Goal: Task Accomplishment & Management: Use online tool/utility

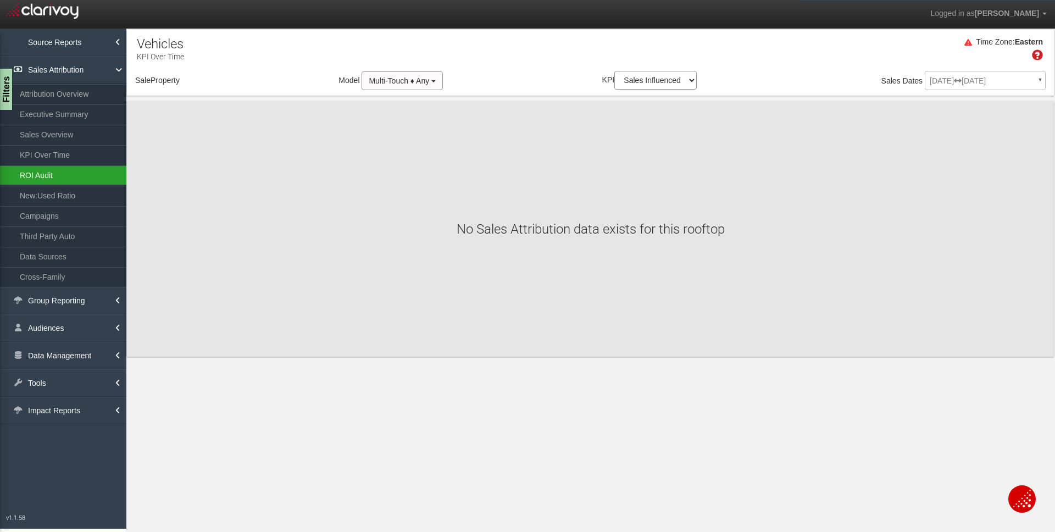
click at [84, 180] on link "ROI Audit" at bounding box center [63, 175] width 126 height 20
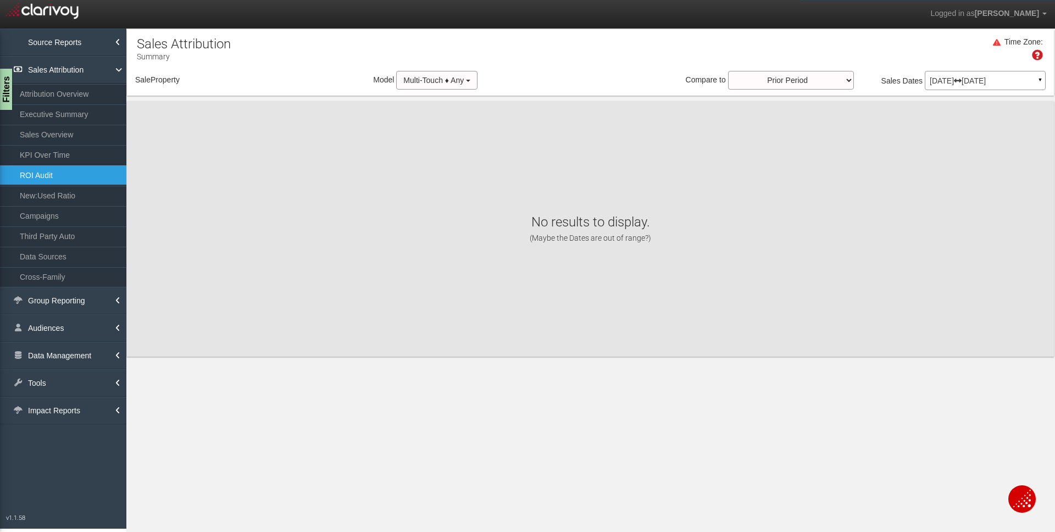
click at [966, 79] on p "[DATE] [DATE]" at bounding box center [985, 81] width 111 height 8
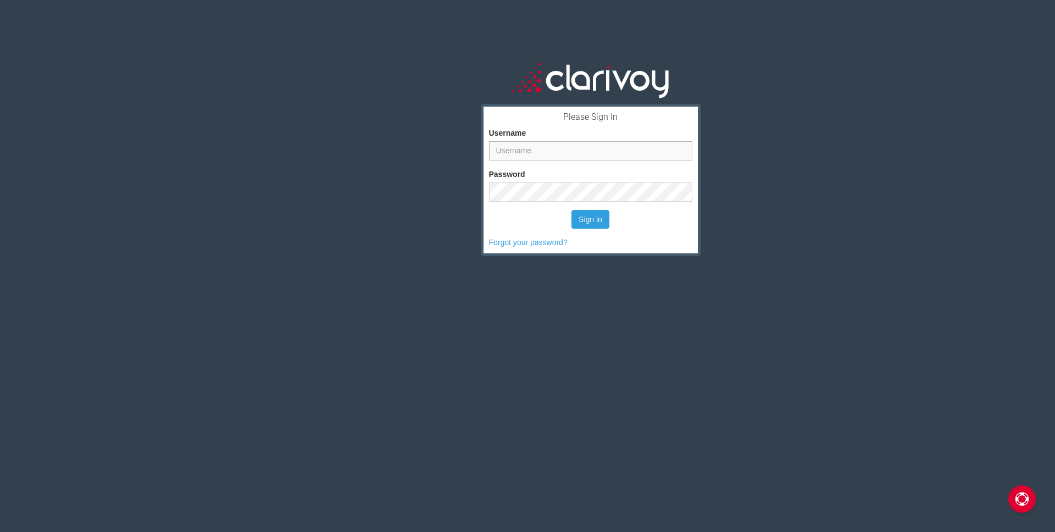
click at [615, 153] on input "Username" at bounding box center [590, 150] width 203 height 19
type input "helen"
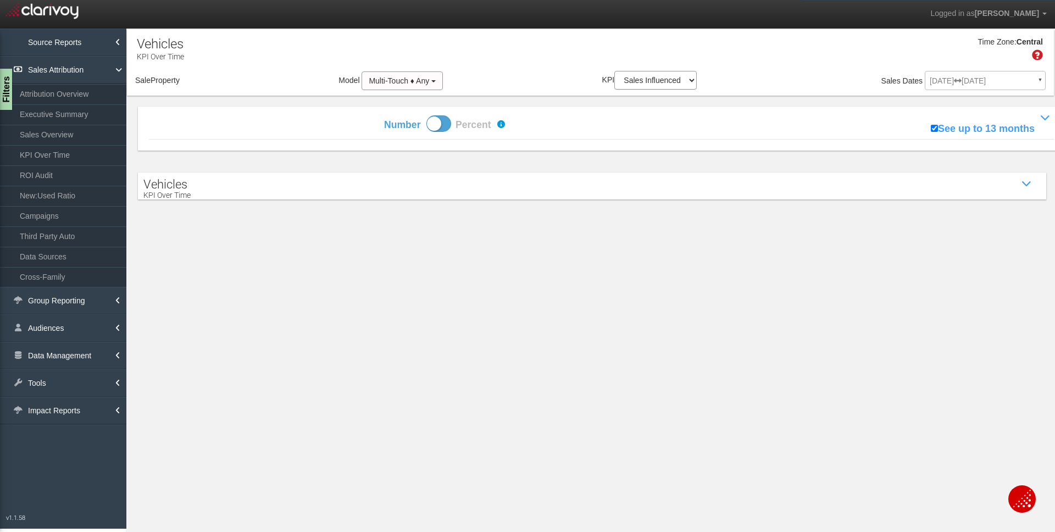
select select "object:2913"
click at [226, 78] on span "Wildcat Chevrolet" at bounding box center [215, 80] width 52 height 8
click at [0, 0] on label "Wildcat Chevrolet" at bounding box center [0, 0] width 0 height 0
click at [0, 0] on input "Wildcat Chevrolet" at bounding box center [0, 0] width 0 height 0
checkbox input "false"
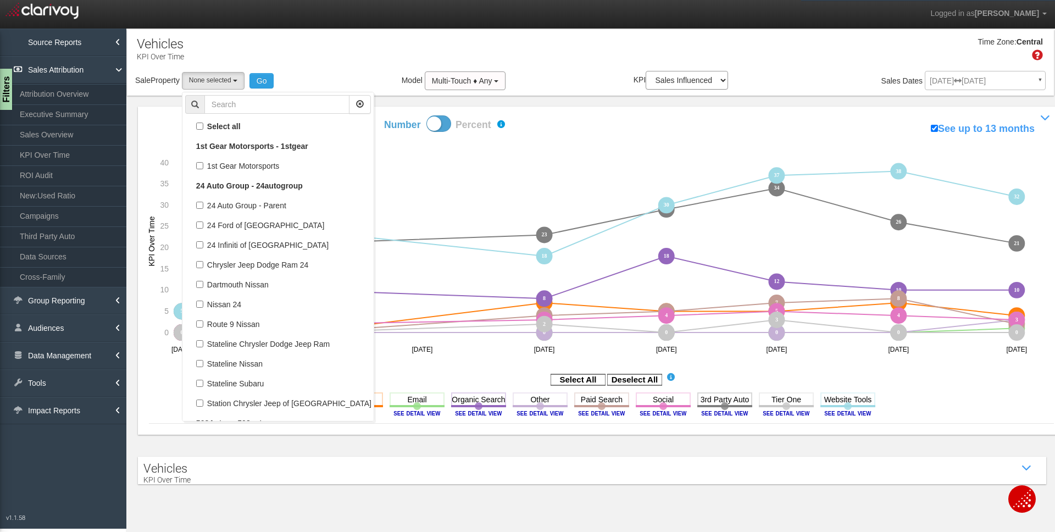
select select
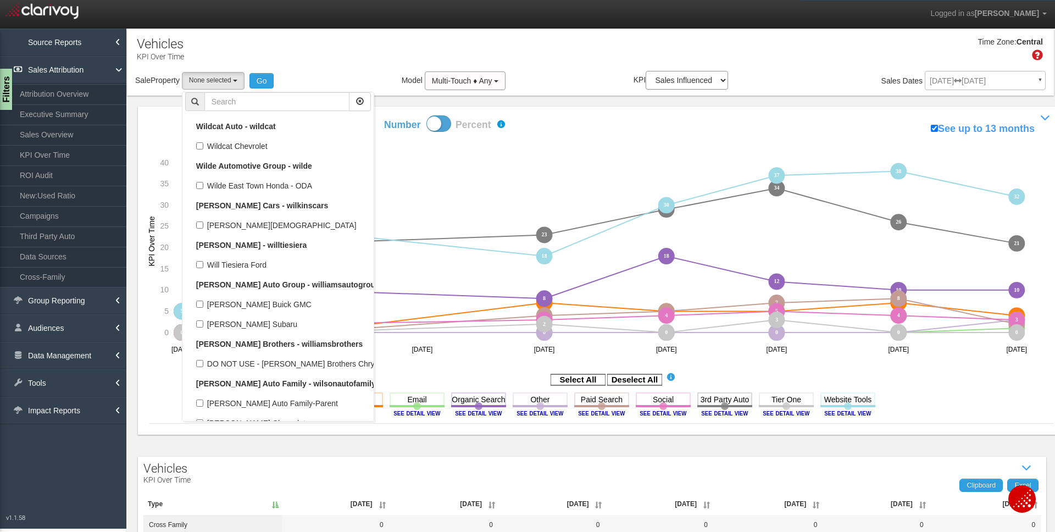
scroll to position [33124, 0]
click at [247, 102] on input "text" at bounding box center [276, 101] width 145 height 19
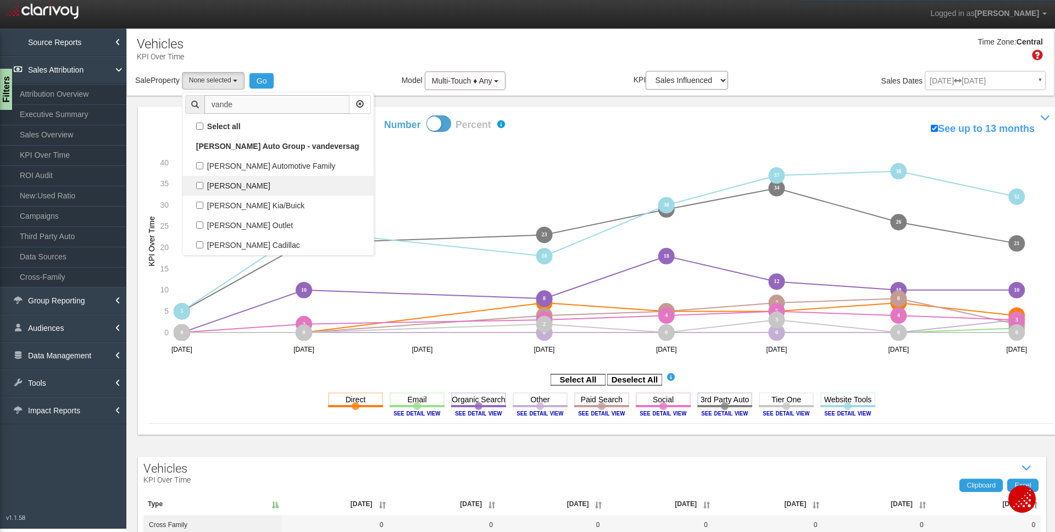
scroll to position [0, 0]
type input "vande"
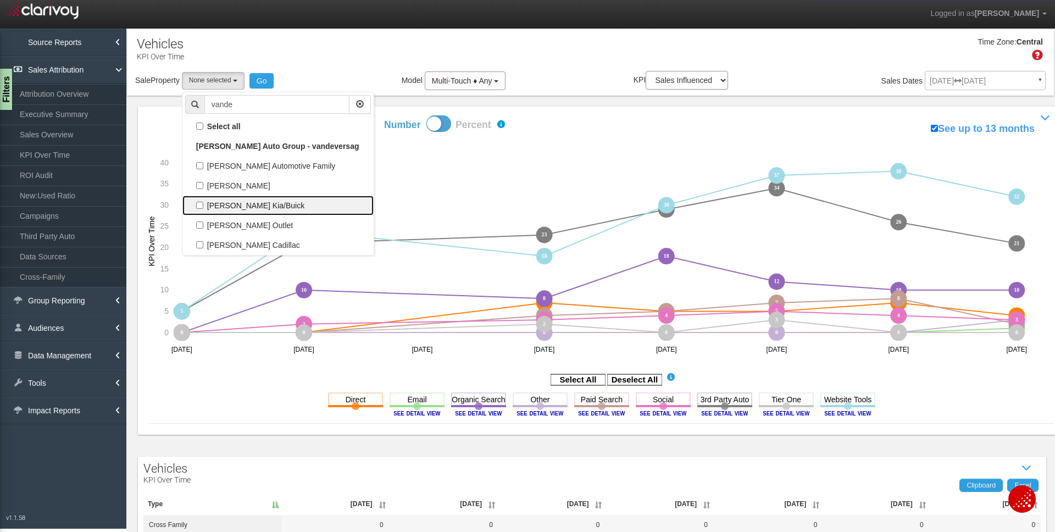
click at [278, 208] on label "[PERSON_NAME] Kia/Buick" at bounding box center [278, 205] width 186 height 14
click at [203, 208] on input "[PERSON_NAME] Kia/Buick" at bounding box center [199, 205] width 7 height 7
checkbox input "true"
select select "object:2837"
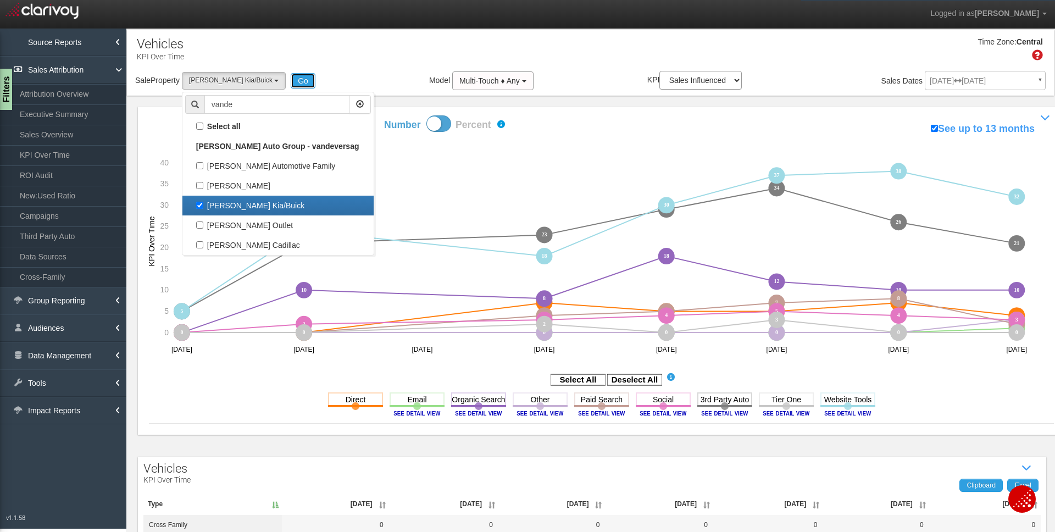
click at [291, 83] on button "Go" at bounding box center [303, 80] width 25 height 15
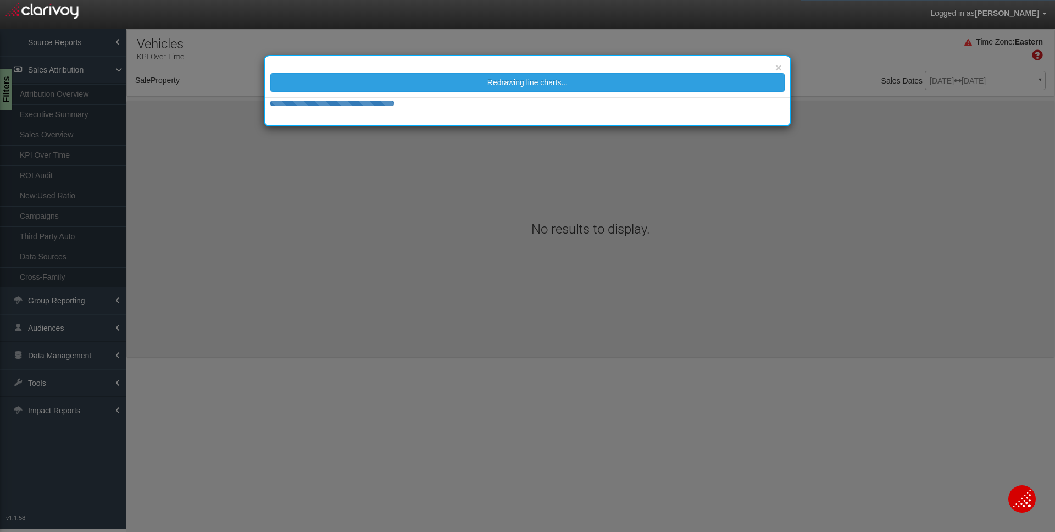
select select "object:5484"
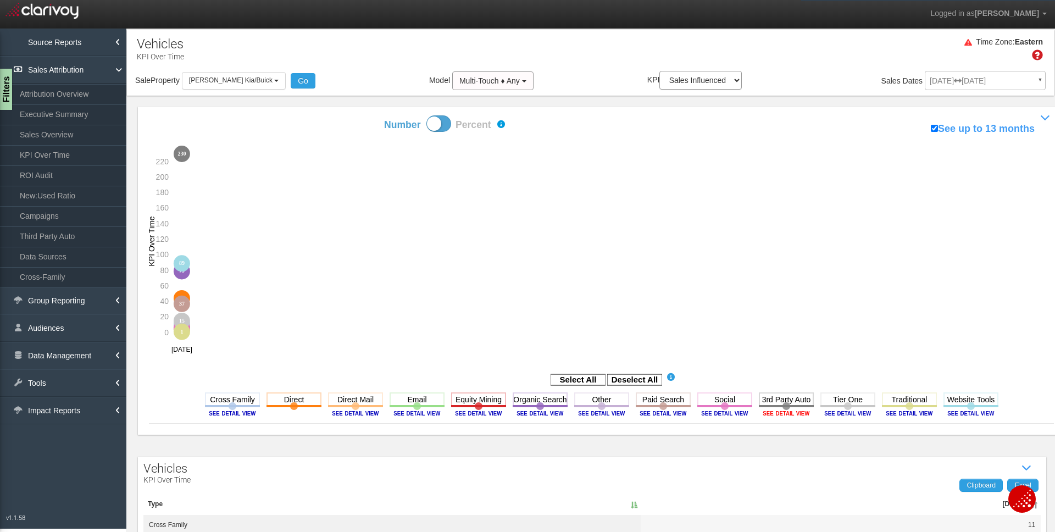
click at [787, 417] on image at bounding box center [786, 413] width 49 height 7
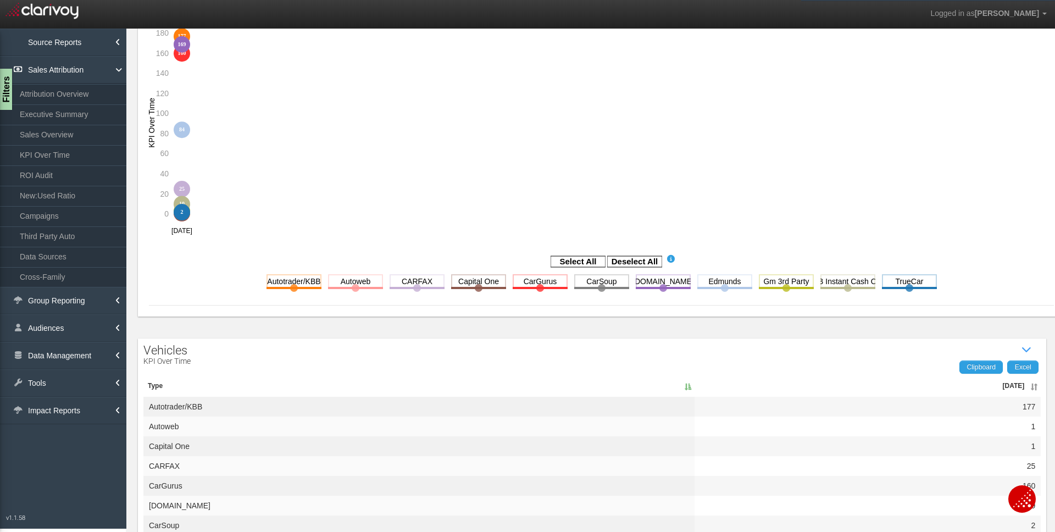
scroll to position [267, 0]
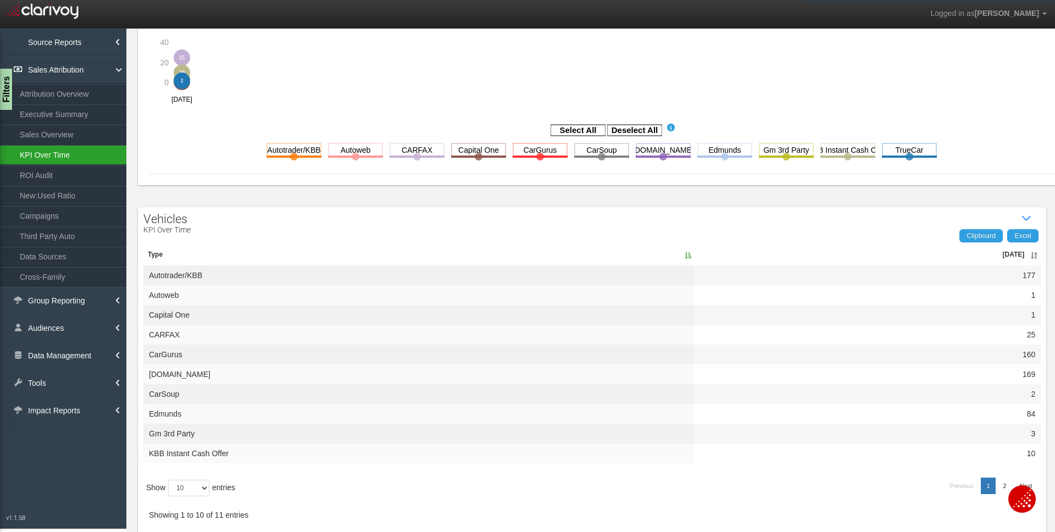
click at [62, 153] on link "KPI Over Time" at bounding box center [63, 155] width 126 height 20
click at [71, 135] on link "Sales Overview" at bounding box center [63, 135] width 126 height 20
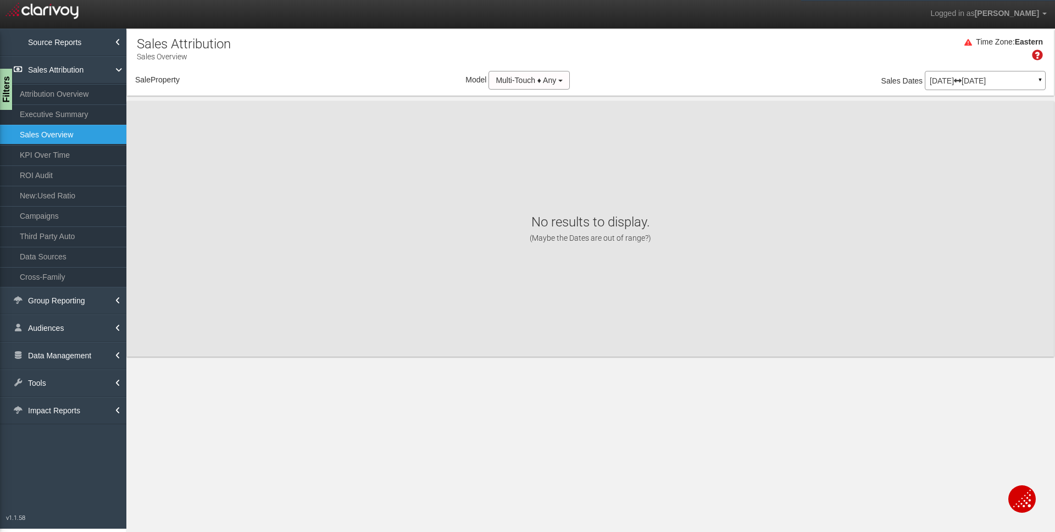
select select "object:8158"
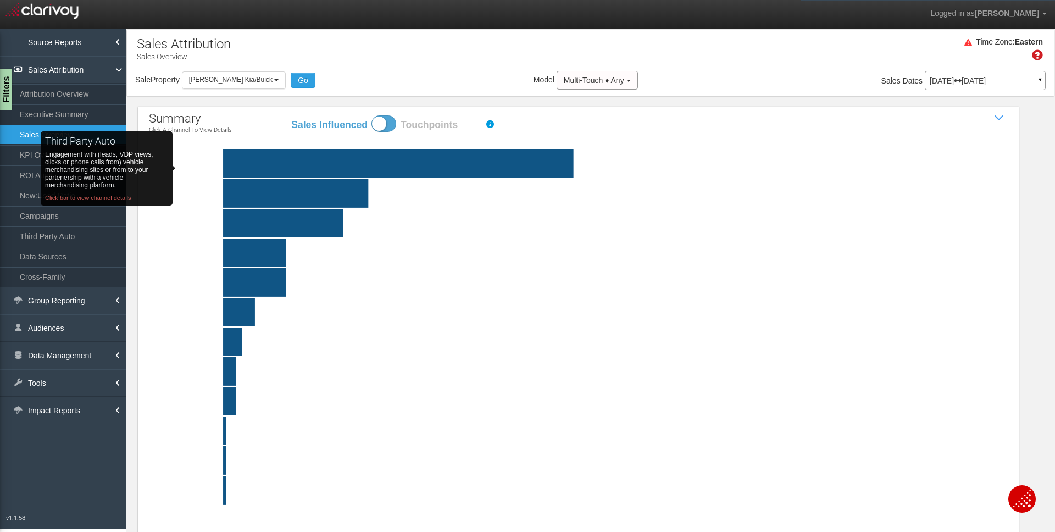
click at [198, 164] on rect "third party auto Engagement with (leads, VDP views, clicks or phone calls from)…" at bounding box center [222, 163] width 95 height 29
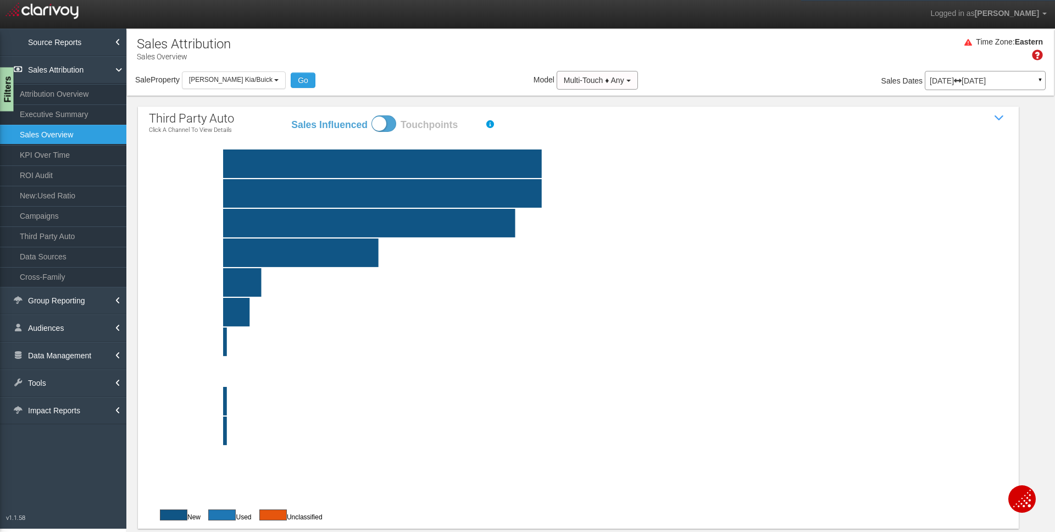
click at [8, 98] on div "Filters" at bounding box center [7, 90] width 14 height 44
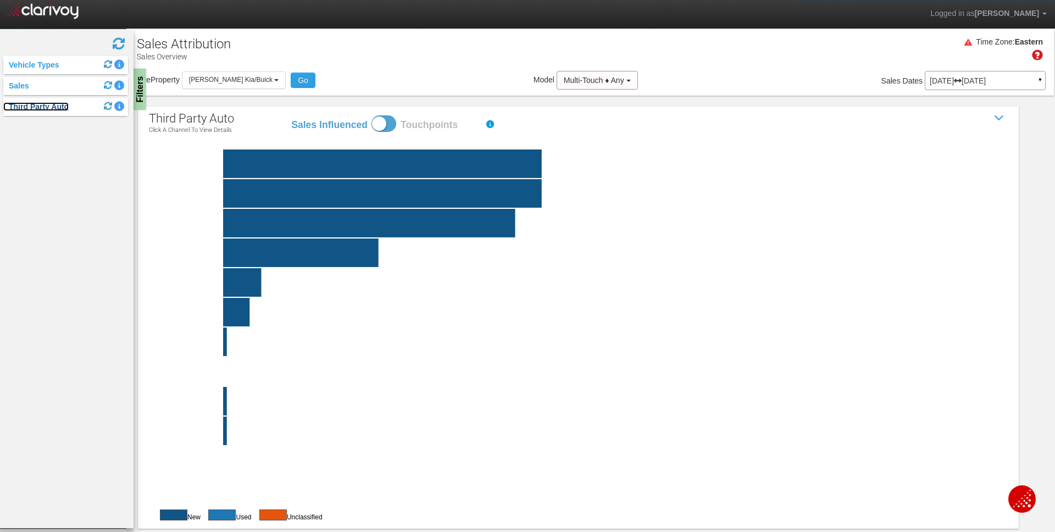
click at [32, 106] on link "Third Party Auto" at bounding box center [35, 106] width 65 height 9
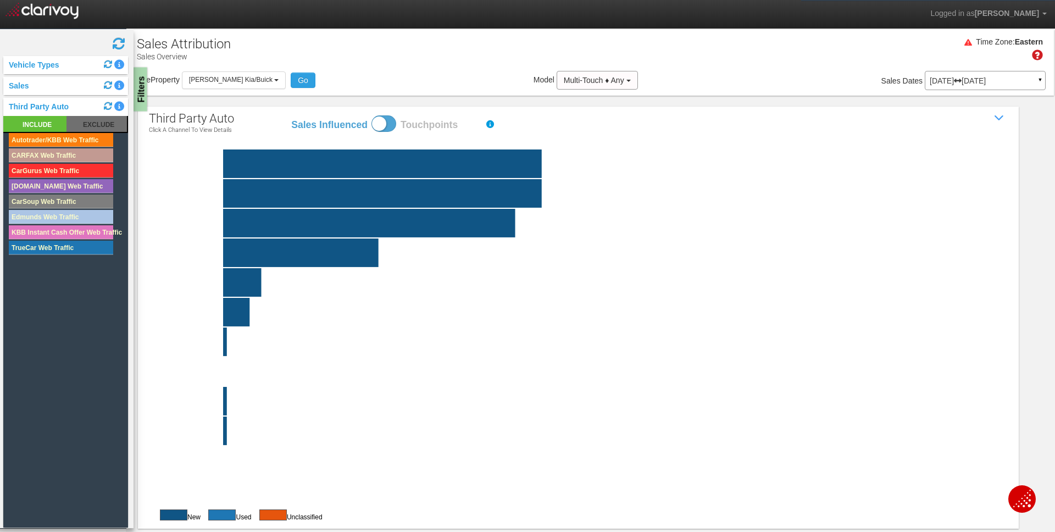
click at [142, 99] on div "Filters" at bounding box center [141, 90] width 14 height 44
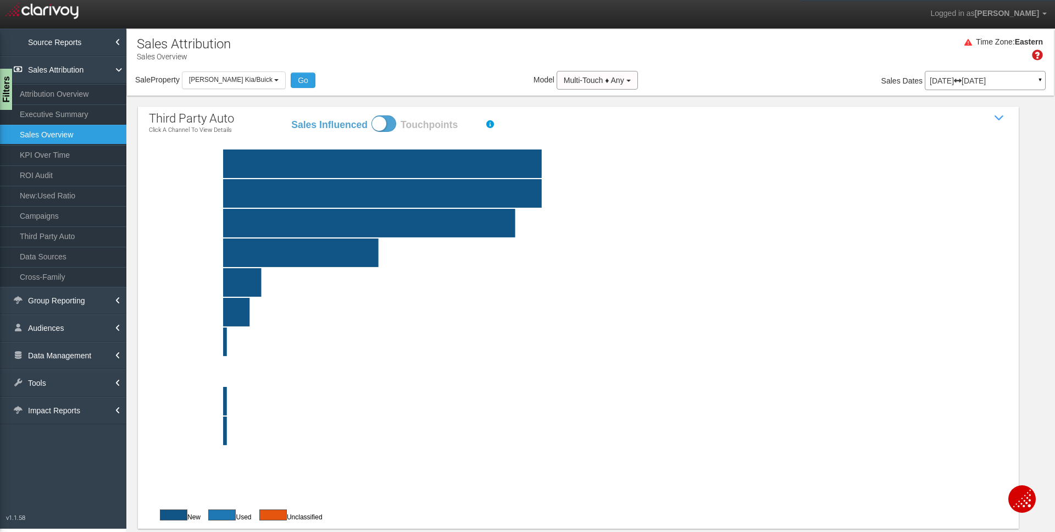
click at [961, 84] on p "[DATE] [DATE]" at bounding box center [985, 81] width 111 height 8
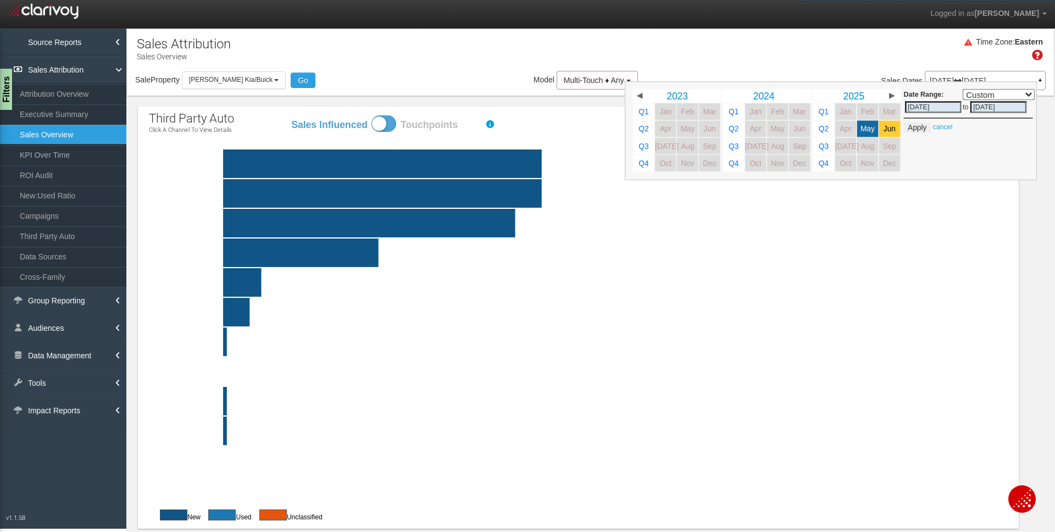
click at [890, 126] on span "Jun" at bounding box center [890, 129] width 12 height 8
select select ","
type input "[DATE]"
click at [919, 127] on button "Apply" at bounding box center [917, 127] width 27 height 11
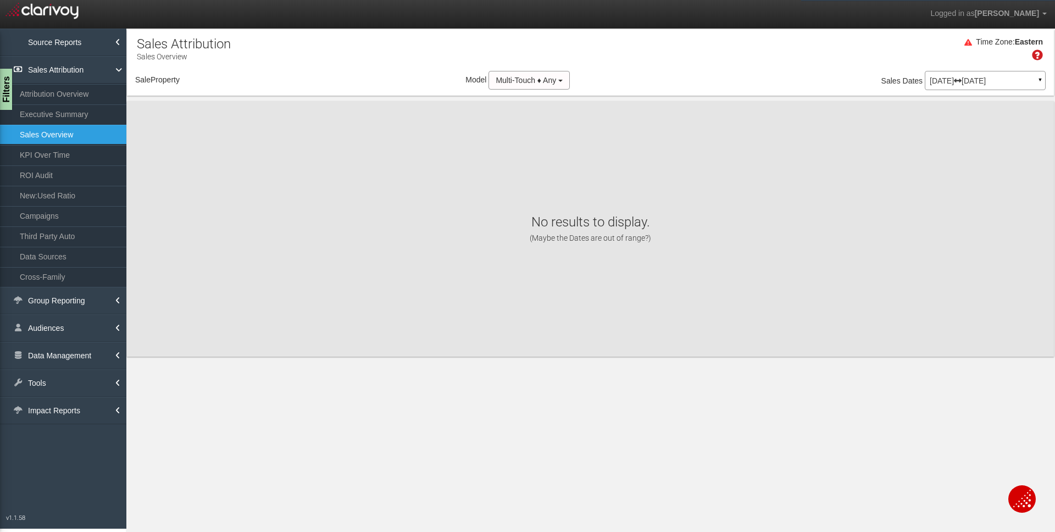
select select "object:10747"
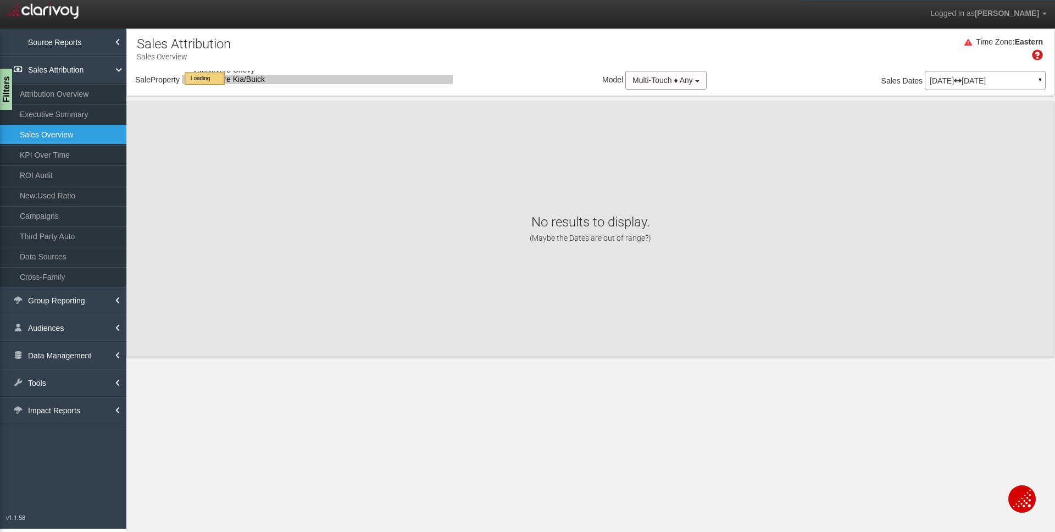
select select "object:10747"
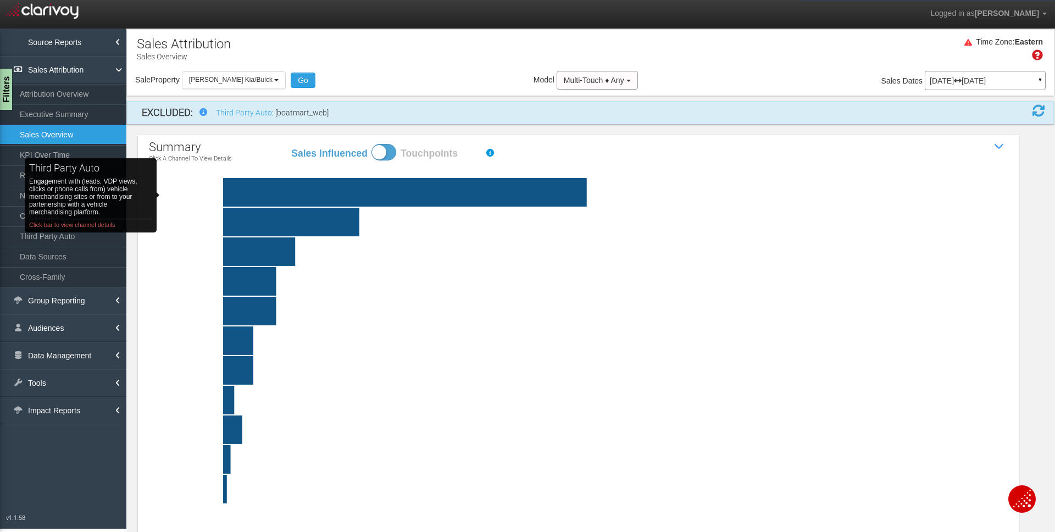
click at [181, 195] on rect "third party auto Engagement with (leads, VDP views, clicks or phone calls from)…" at bounding box center [222, 192] width 95 height 29
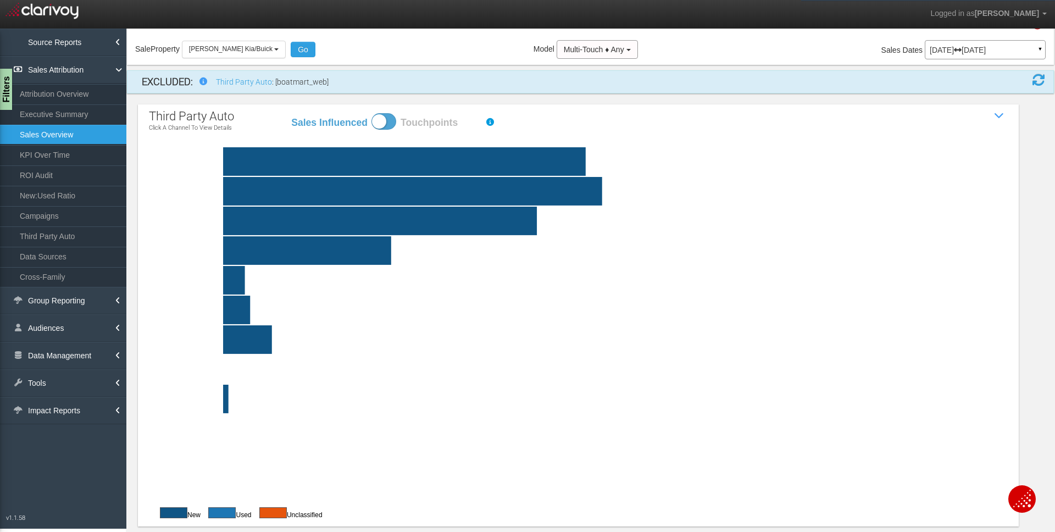
scroll to position [32, 0]
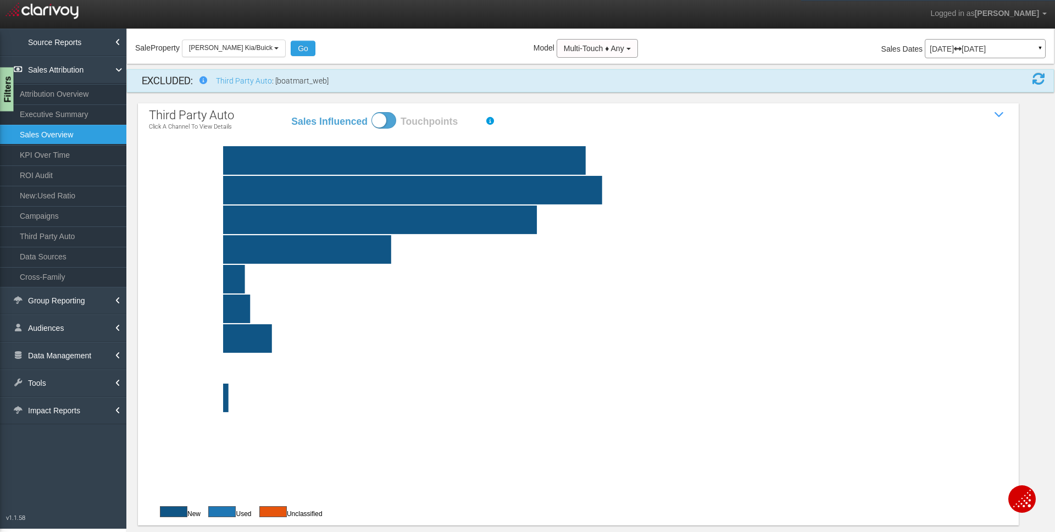
click at [8, 93] on div "Filters" at bounding box center [7, 90] width 14 height 44
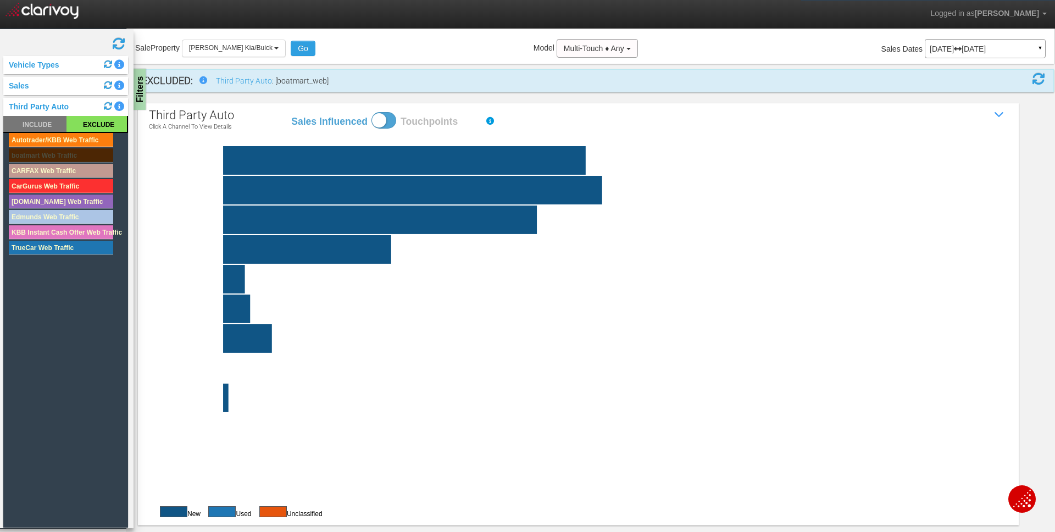
click at [60, 157] on rect at bounding box center [61, 155] width 104 height 14
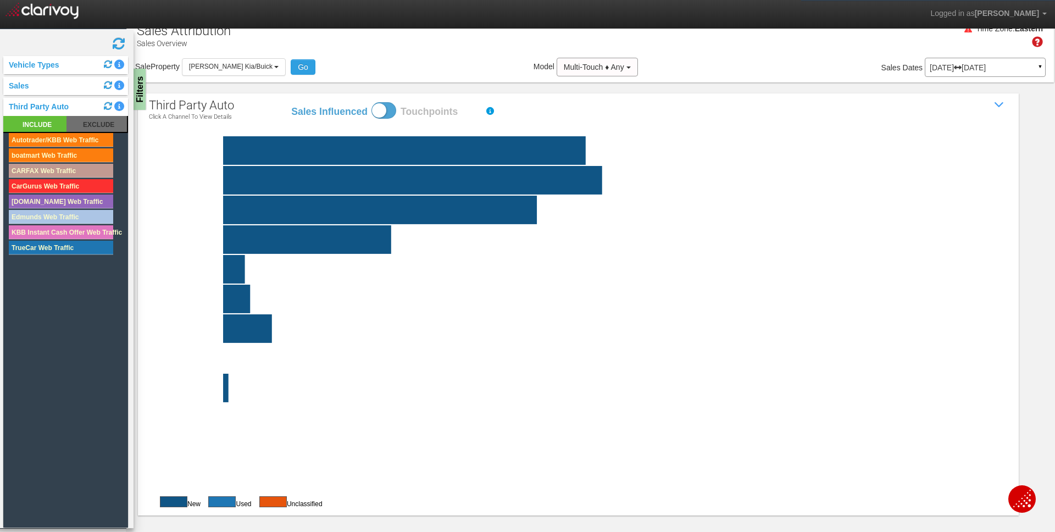
click at [60, 157] on rect at bounding box center [61, 155] width 104 height 14
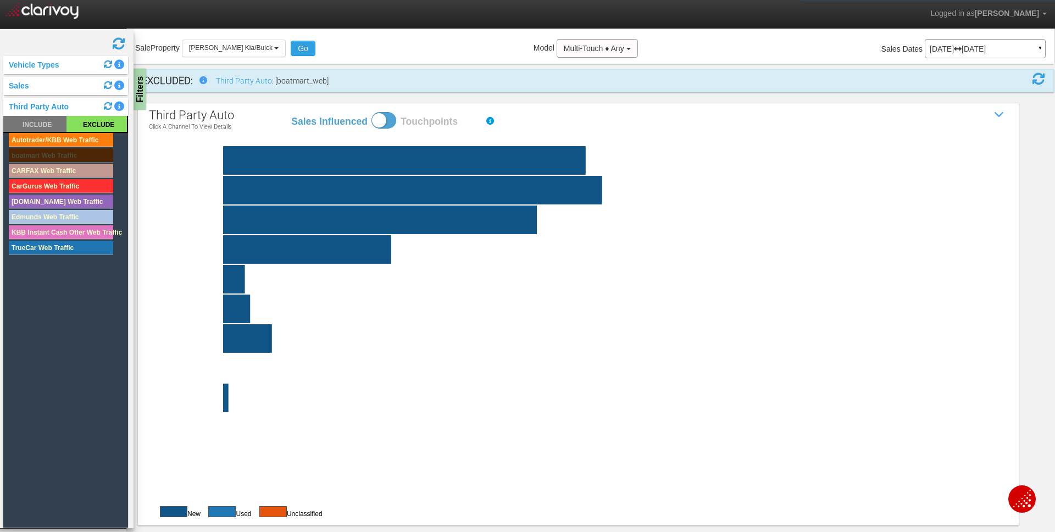
click at [61, 153] on rect at bounding box center [61, 155] width 104 height 14
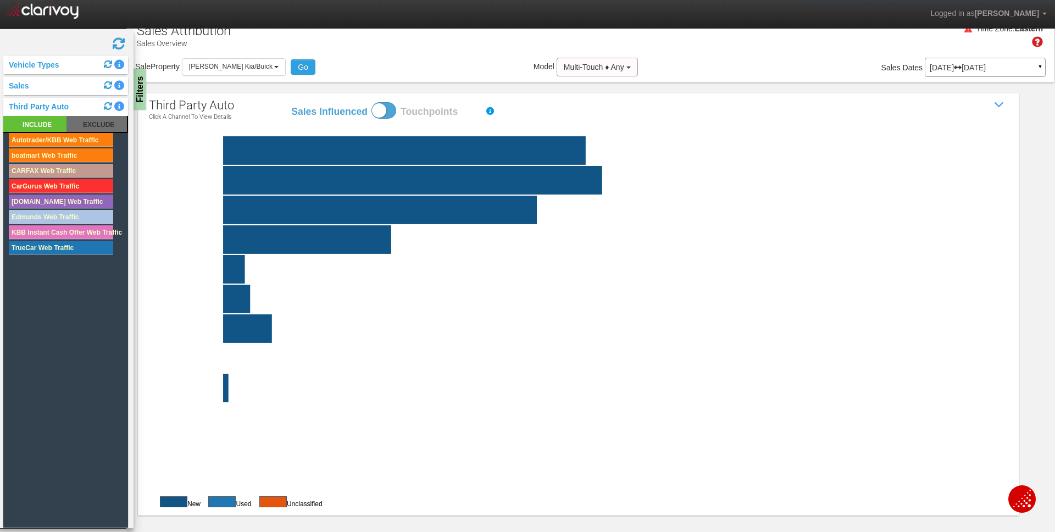
scroll to position [15, 0]
click at [61, 153] on rect at bounding box center [61, 155] width 104 height 14
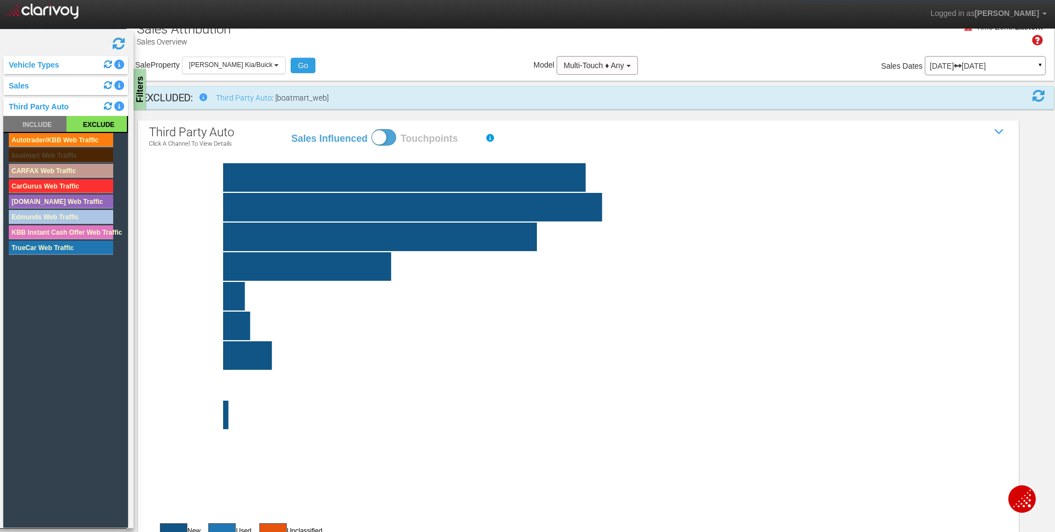
scroll to position [32, 0]
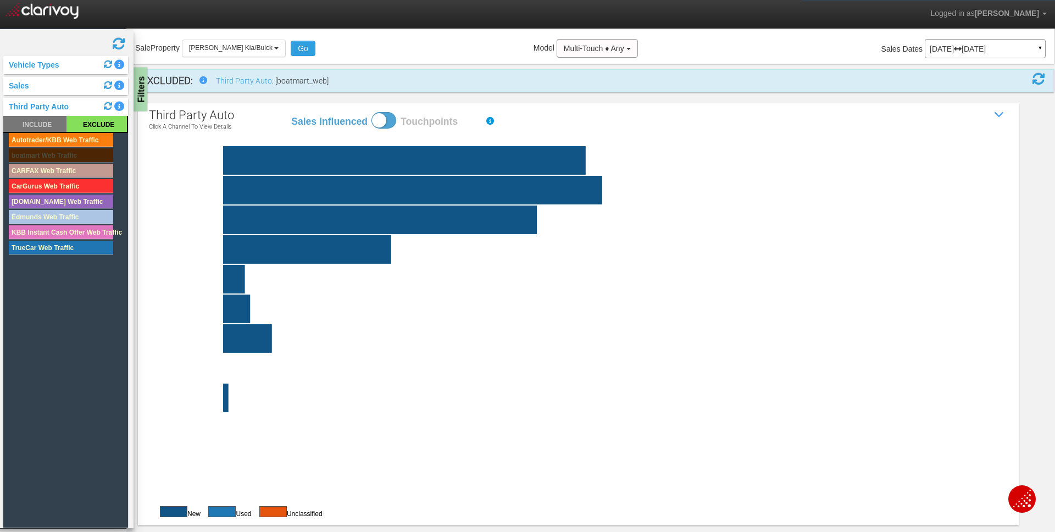
click at [141, 93] on div "Filters" at bounding box center [141, 90] width 14 height 44
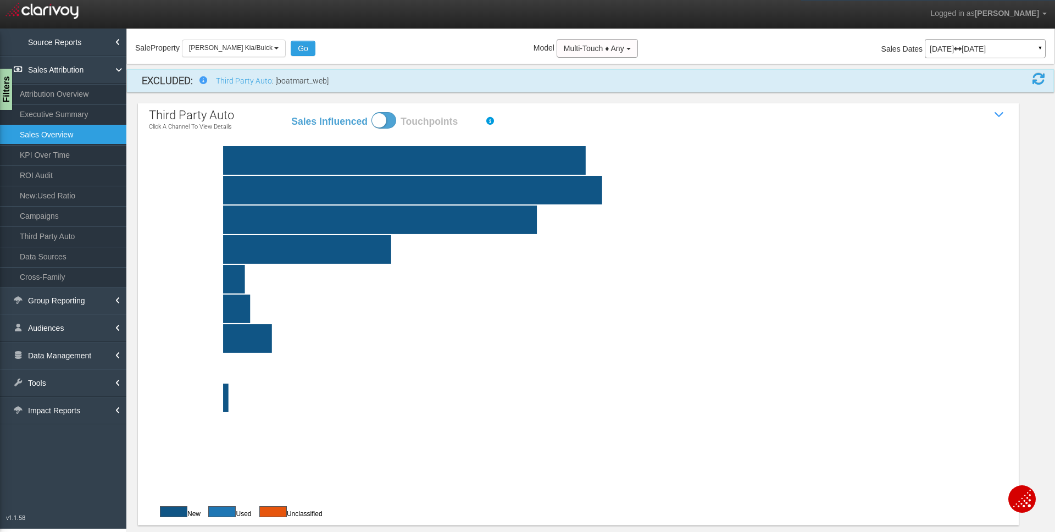
click at [230, 44] on span "[PERSON_NAME] Kia/Buick" at bounding box center [231, 48] width 84 height 8
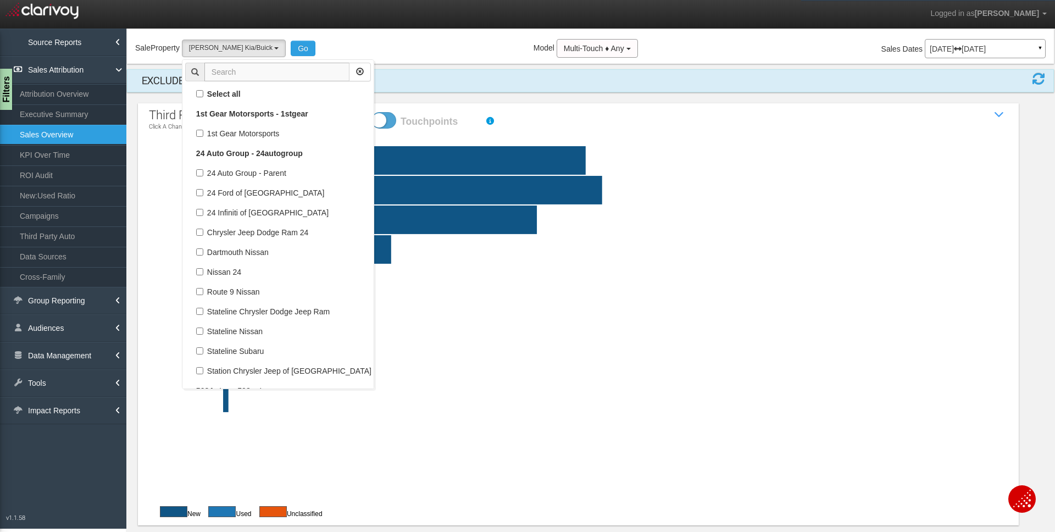
scroll to position [66785, 0]
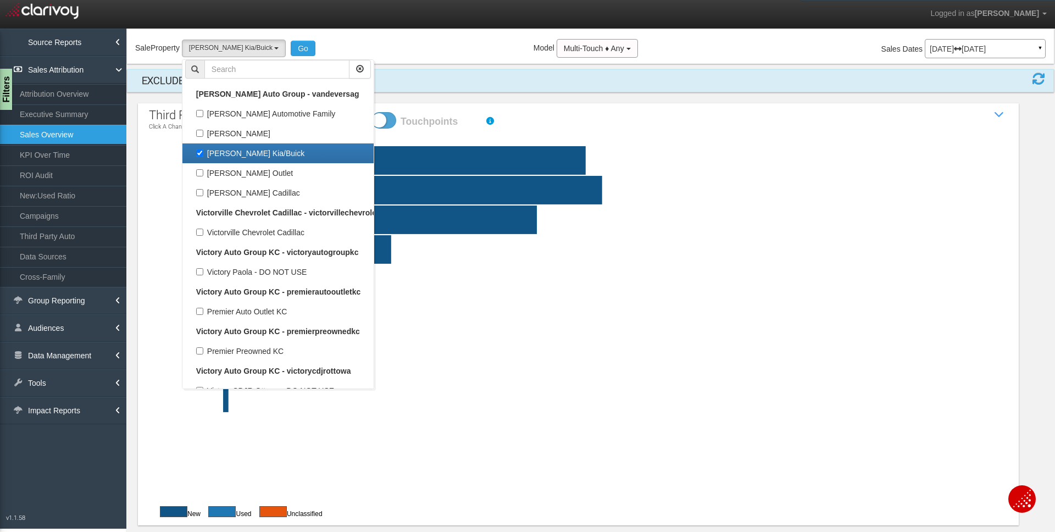
click at [247, 153] on label "[PERSON_NAME] Kia/Buick" at bounding box center [278, 153] width 186 height 14
click at [203, 153] on input "[PERSON_NAME] Kia/Buick" at bounding box center [199, 152] width 7 height 7
checkbox input "false"
select select
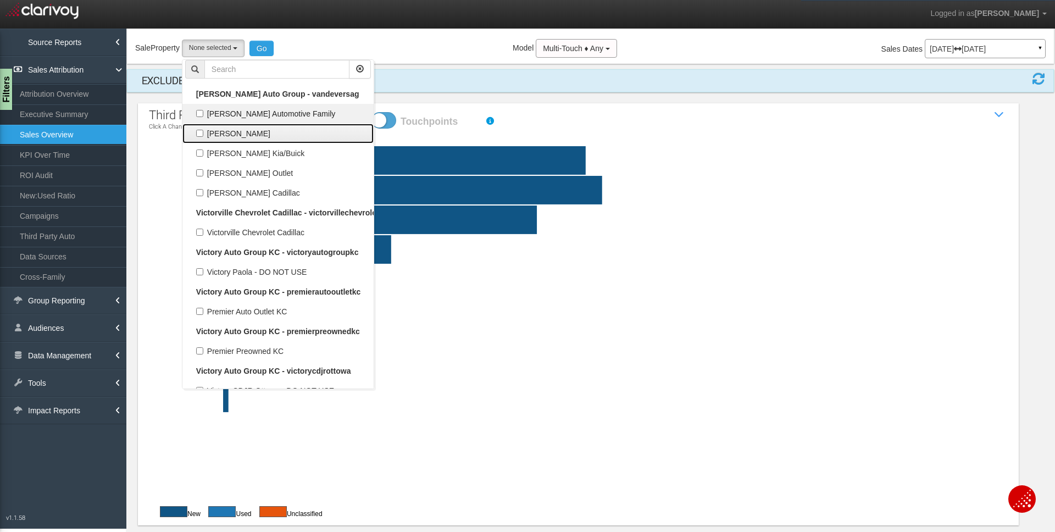
click at [254, 127] on label "[PERSON_NAME]" at bounding box center [278, 133] width 186 height 14
click at [203, 130] on input "[PERSON_NAME]" at bounding box center [199, 133] width 7 height 7
checkbox input "true"
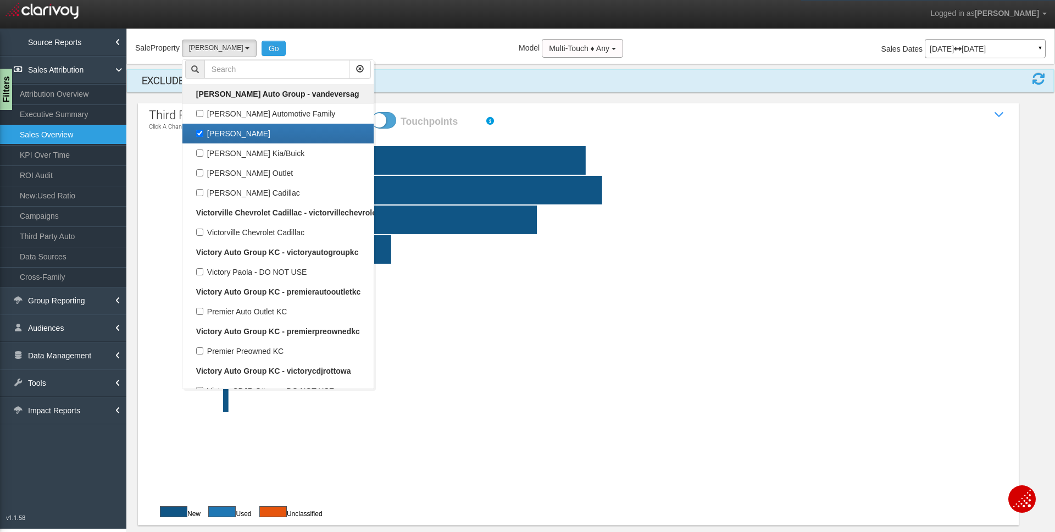
select select "object:10746"
click at [276, 49] on button "Go" at bounding box center [274, 48] width 25 height 15
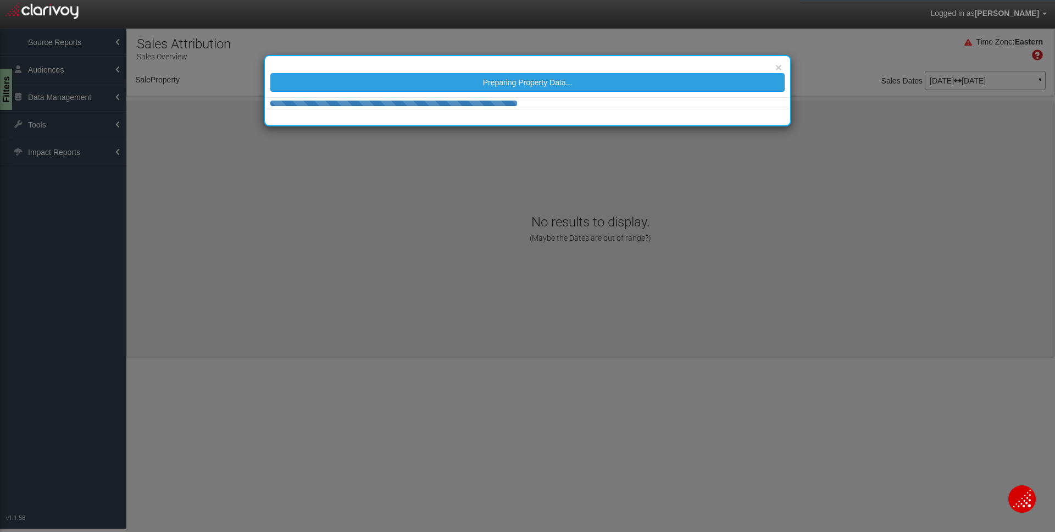
select select "object:13353"
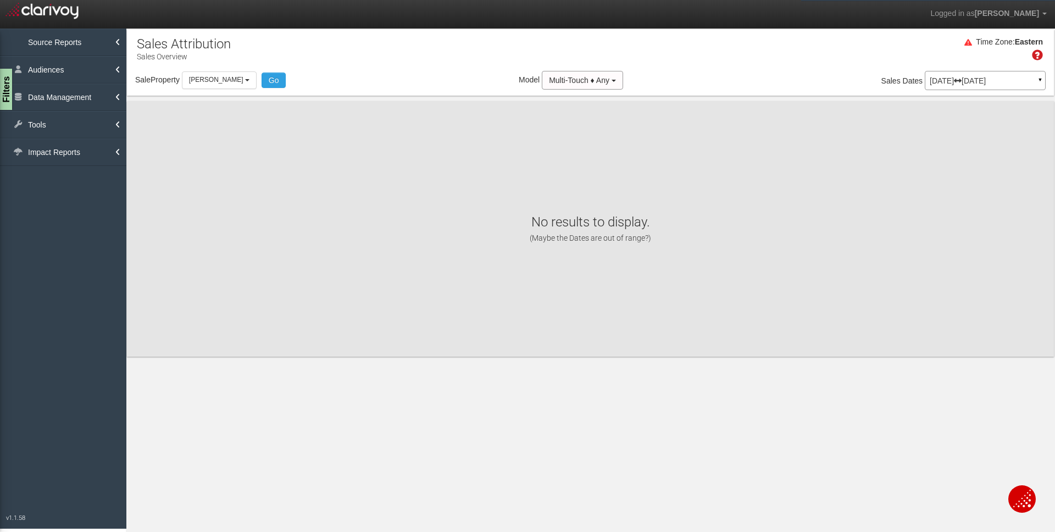
scroll to position [0, 0]
drag, startPoint x: 205, startPoint y: 82, endPoint x: 235, endPoint y: 110, distance: 41.6
click at [205, 82] on span "[PERSON_NAME]" at bounding box center [216, 80] width 54 height 8
click at [0, 0] on label "[PERSON_NAME]" at bounding box center [0, 0] width 0 height 0
click at [0, 0] on input "[PERSON_NAME]" at bounding box center [0, 0] width 0 height 0
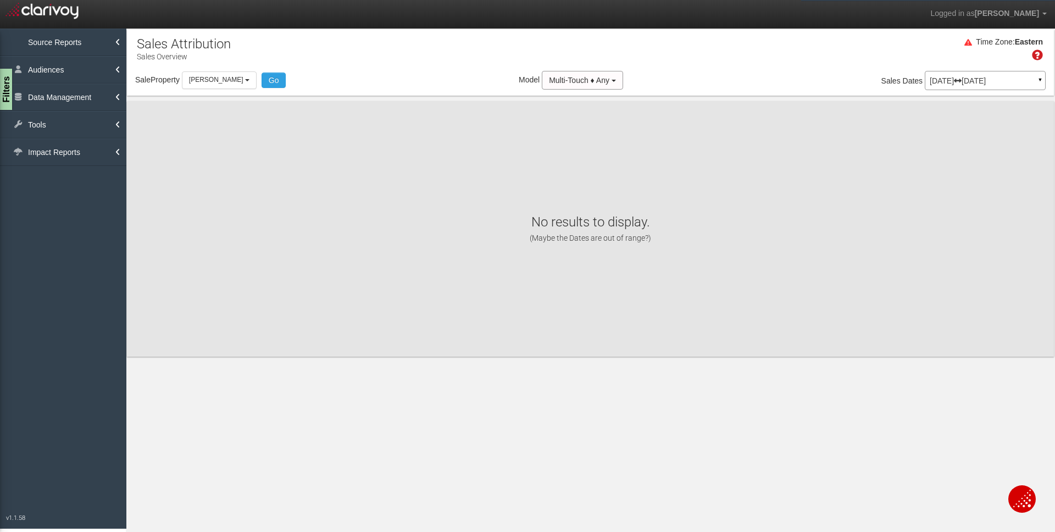
checkbox input "false"
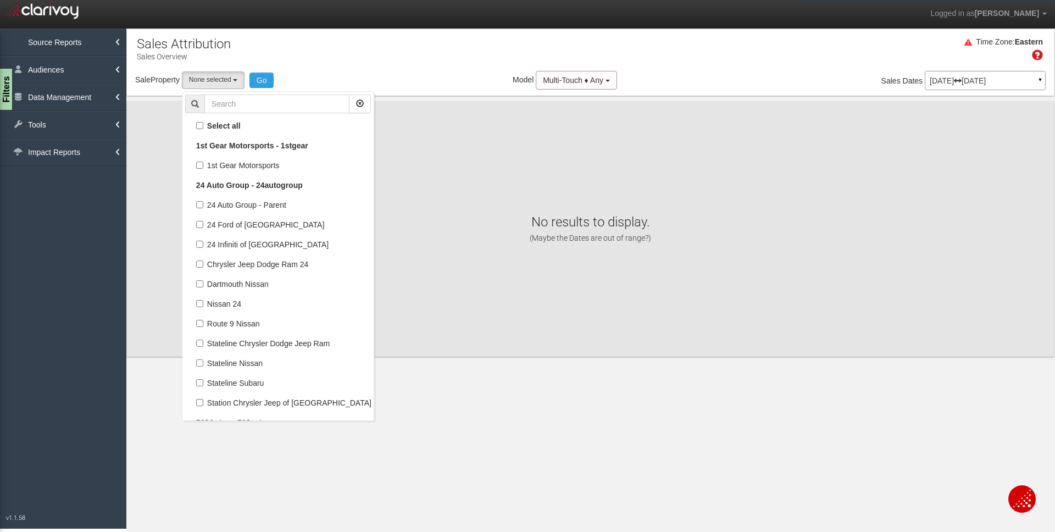
select select
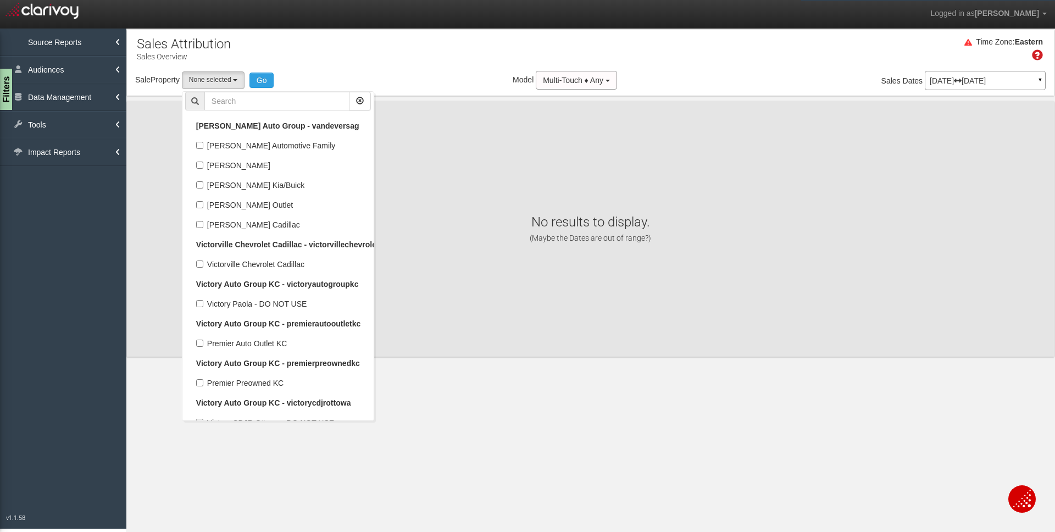
scroll to position [32089, 0]
click at [238, 103] on input "text" at bounding box center [276, 101] width 145 height 19
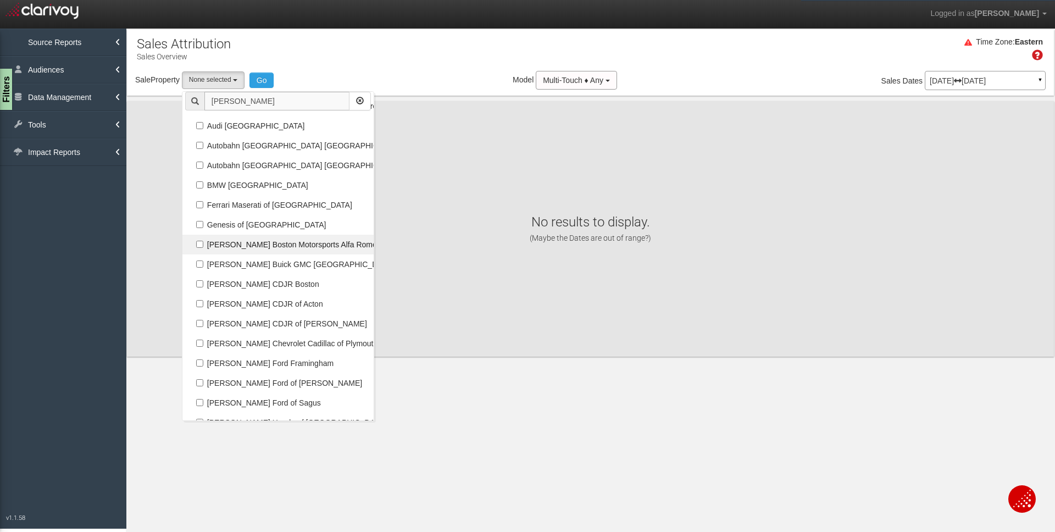
scroll to position [0, 0]
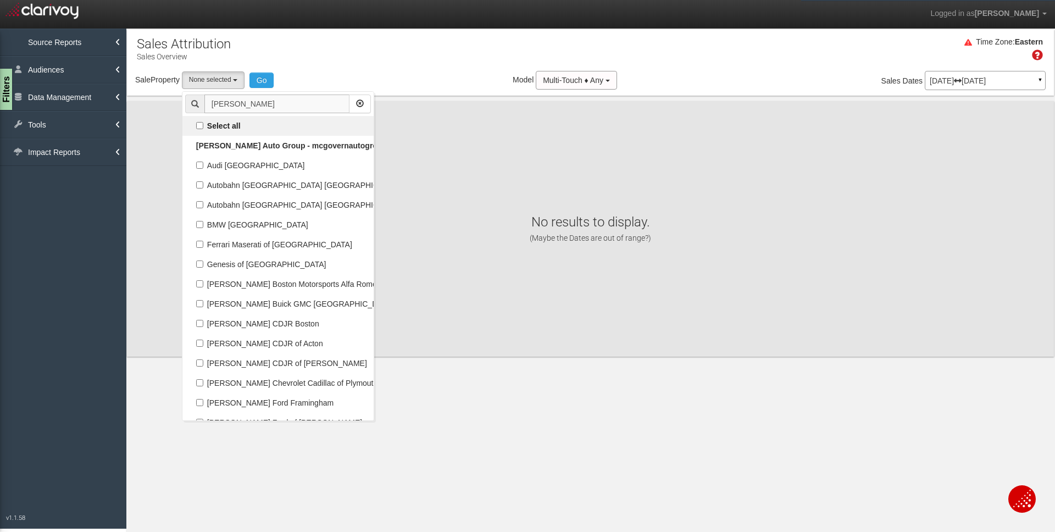
type input "[PERSON_NAME]"
click at [252, 129] on label "Select all" at bounding box center [278, 126] width 186 height 14
click at [203, 129] on input "Select all" at bounding box center [199, 125] width 7 height 7
checkbox input "true"
select select "object:12466"
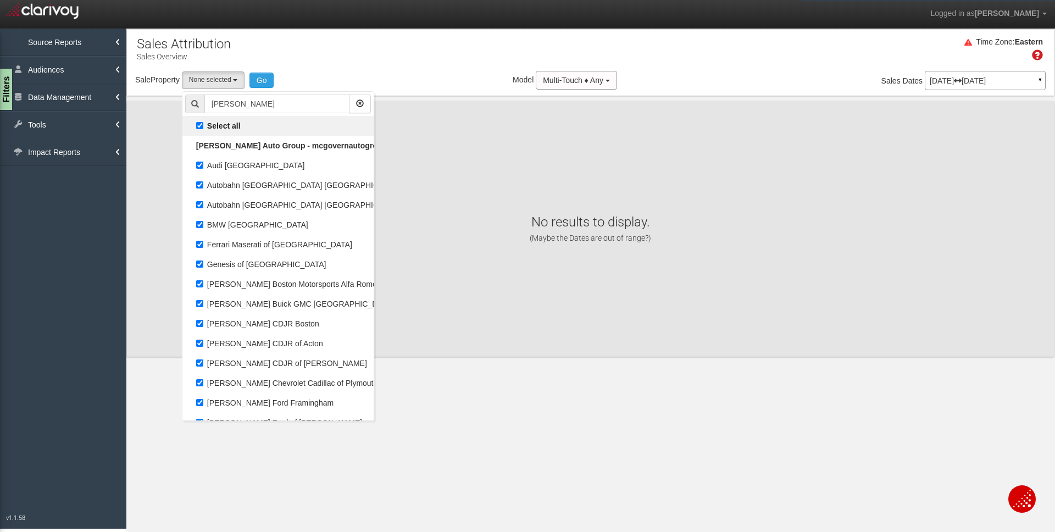
type input "[PERSON_NAME]"
checkbox input "true"
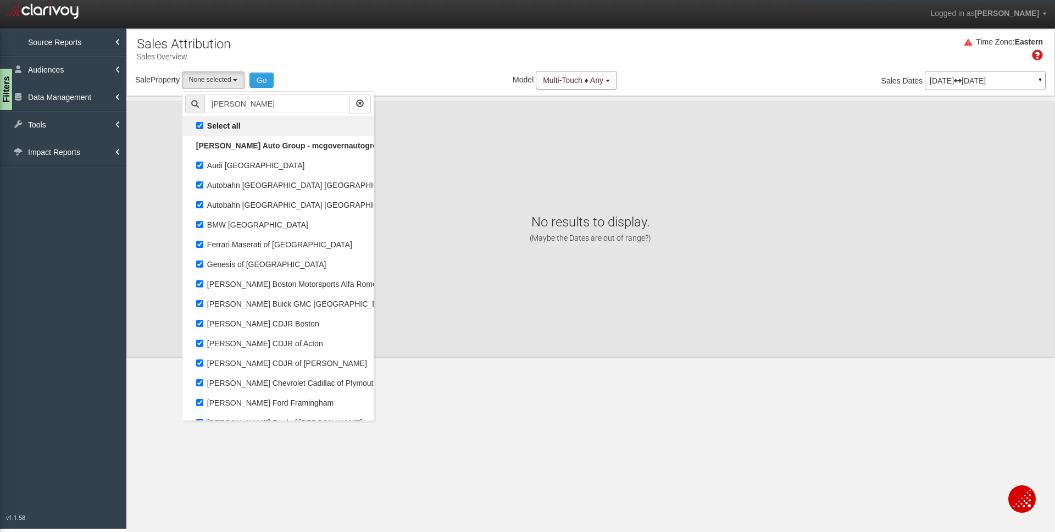
checkbox input "true"
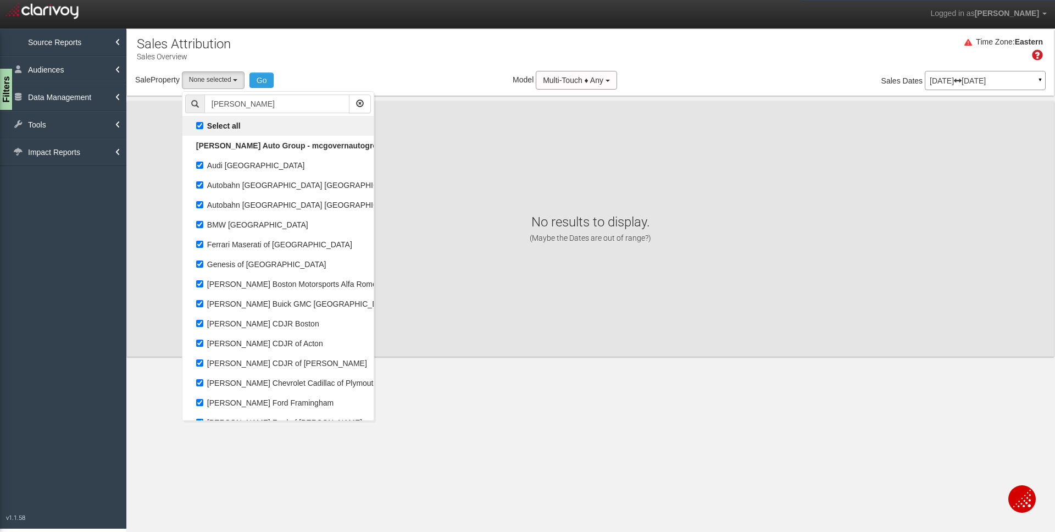
checkbox input "true"
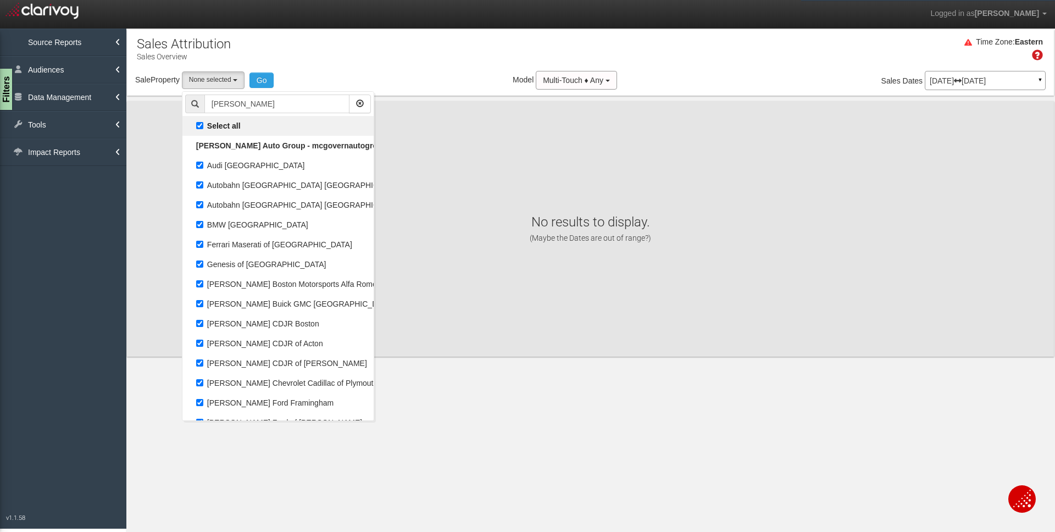
checkbox input "true"
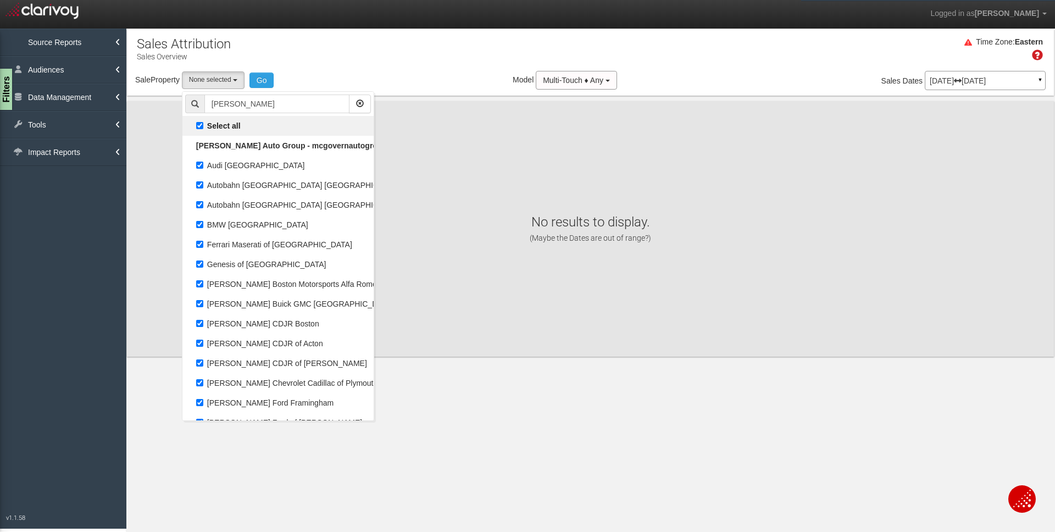
checkbox input "true"
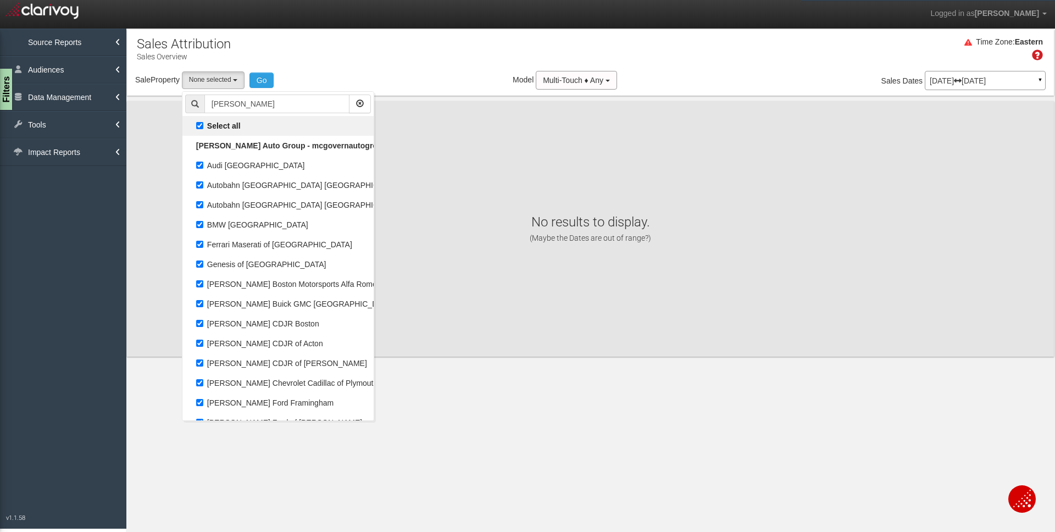
checkbox input "true"
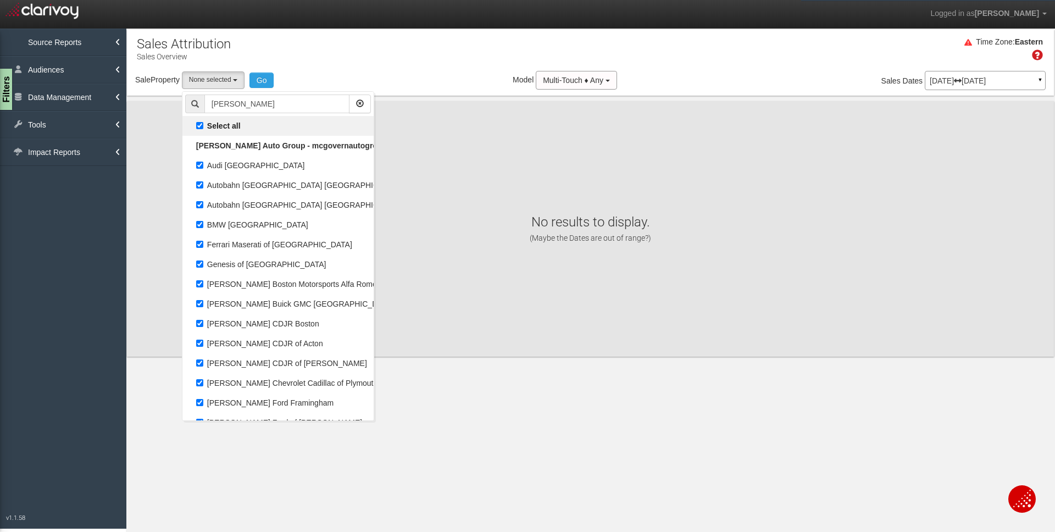
checkbox input "true"
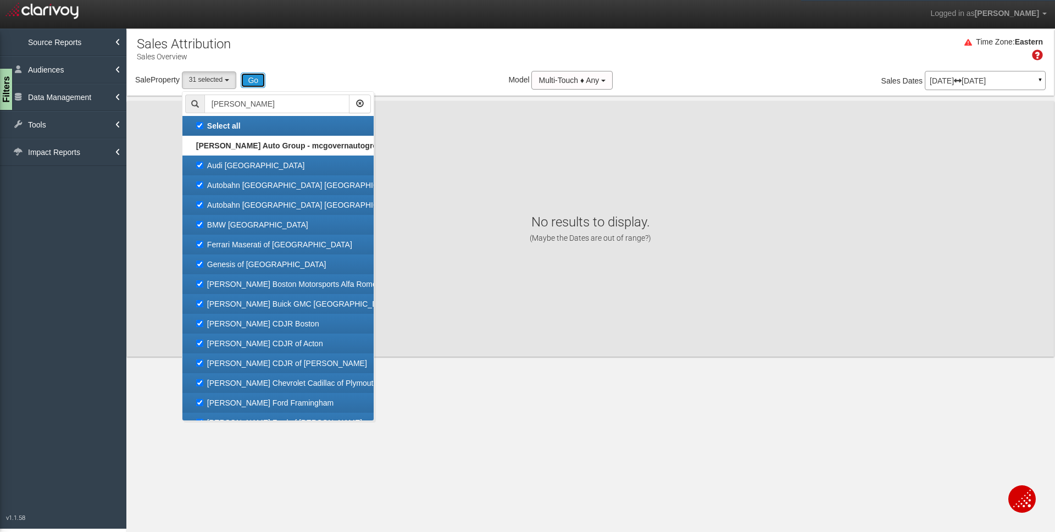
click at [254, 86] on button "Go" at bounding box center [253, 80] width 25 height 15
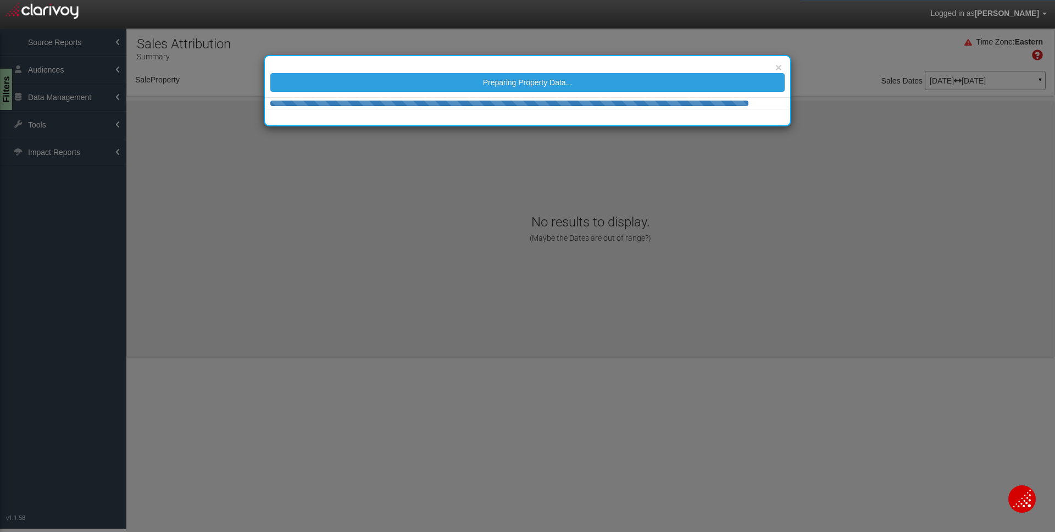
select select "object:15061"
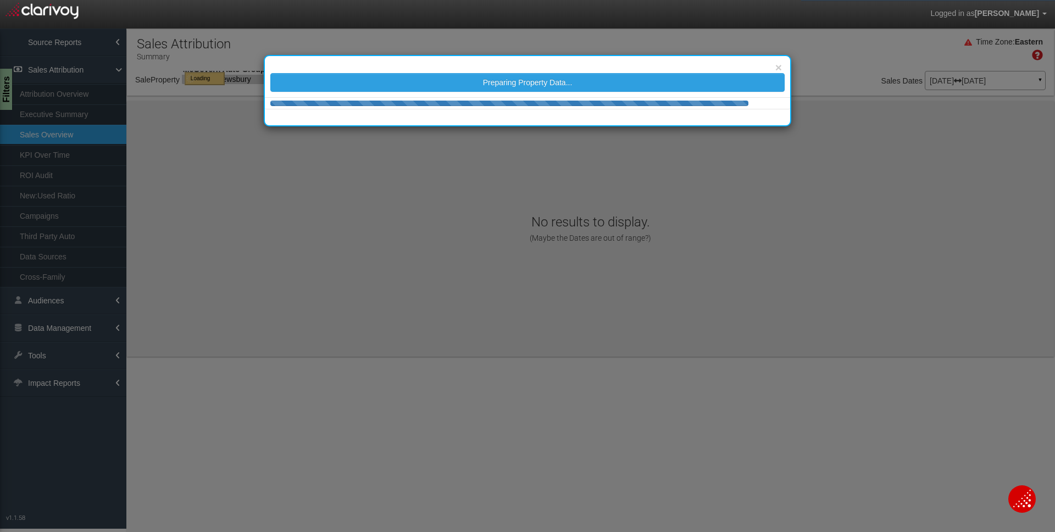
select select "object:15061"
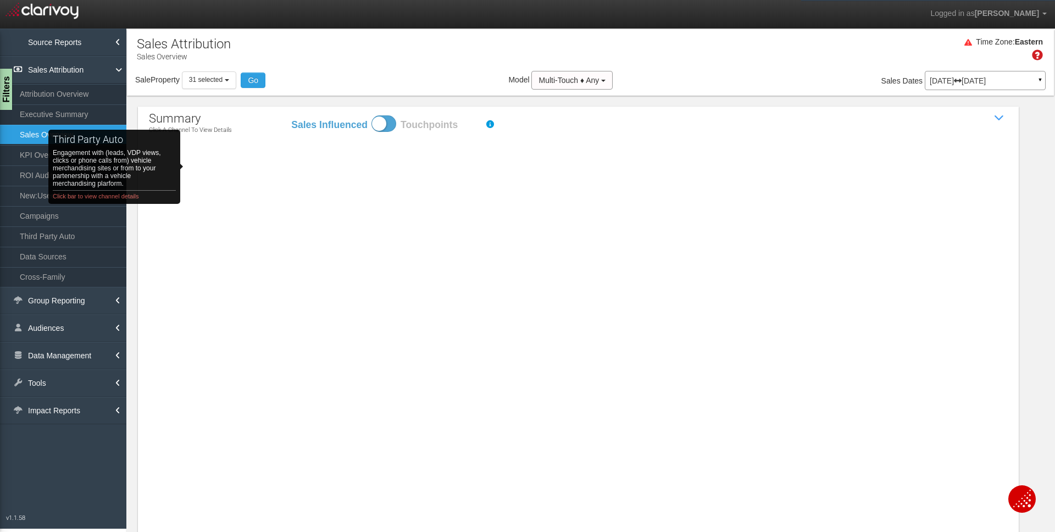
drag, startPoint x: 205, startPoint y: 167, endPoint x: 220, endPoint y: 158, distance: 17.5
click at [205, 167] on rect "third party auto Engagement with (leads, VDP views, clicks or phone calls from)…" at bounding box center [222, 163] width 95 height 29
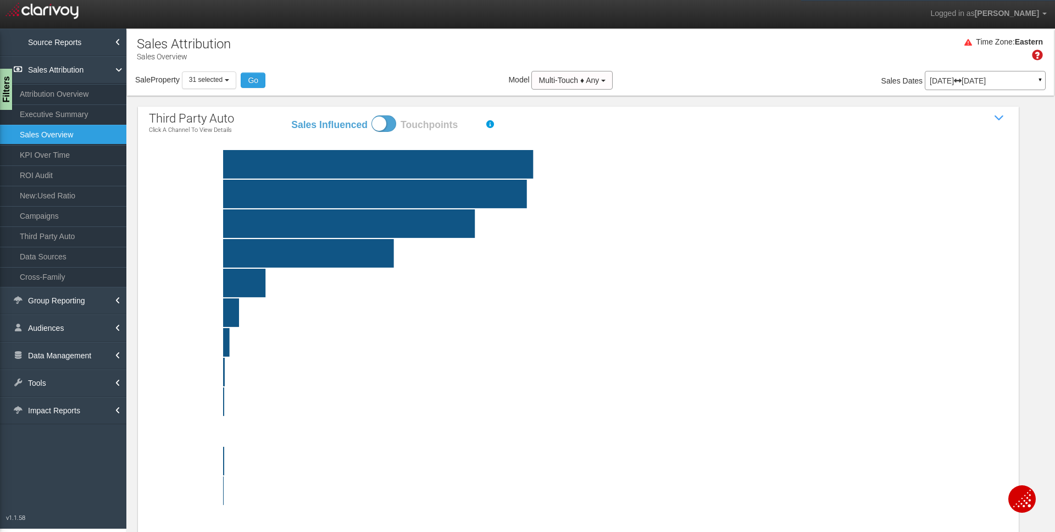
click at [971, 87] on div "[DATE] [DATE] ▼" at bounding box center [985, 80] width 121 height 19
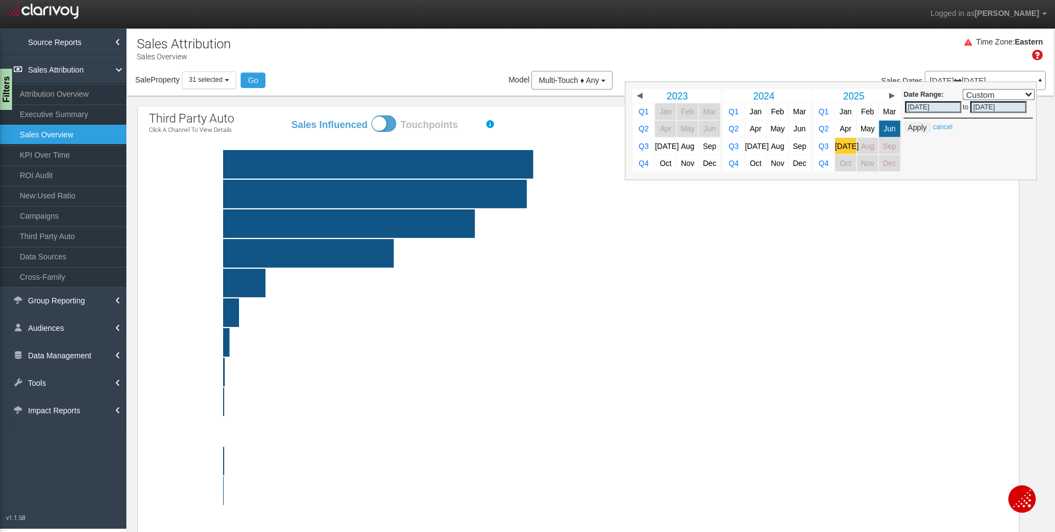
click at [845, 148] on span "[DATE]" at bounding box center [847, 146] width 24 height 8
select select ","
type input "[DATE]"
click at [914, 127] on button "Apply" at bounding box center [917, 127] width 27 height 11
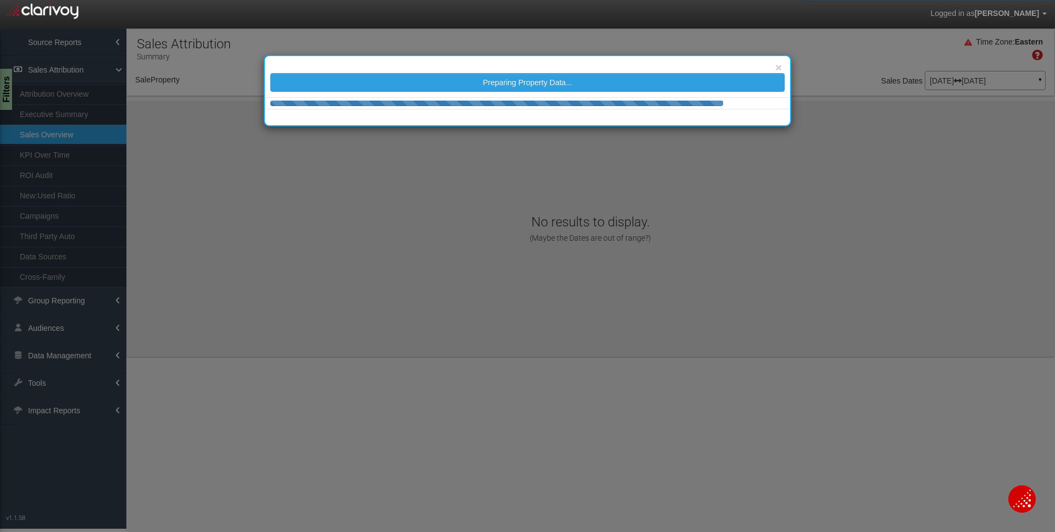
select select "object:17669"
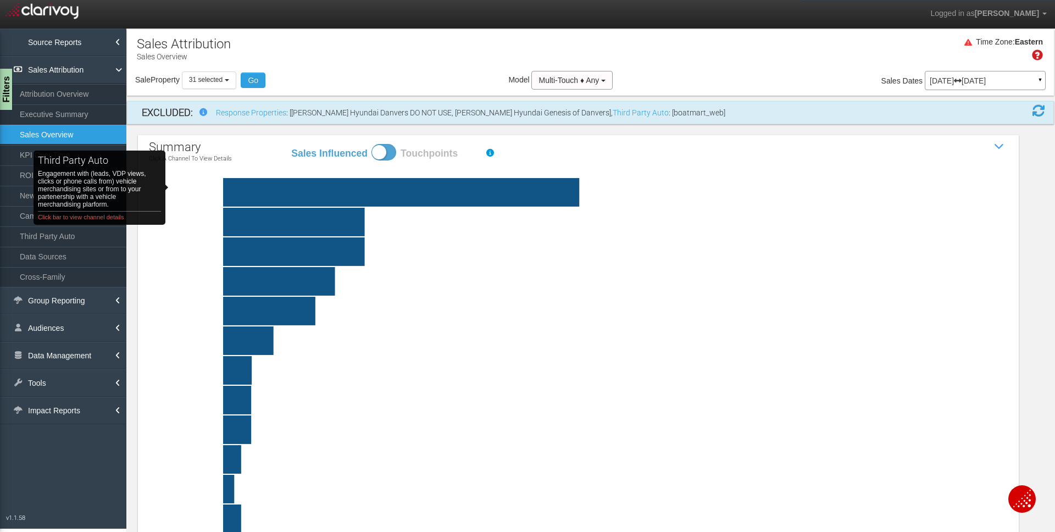
click at [195, 188] on rect "third party auto Engagement with (leads, VDP views, clicks or phone calls from)…" at bounding box center [222, 192] width 95 height 29
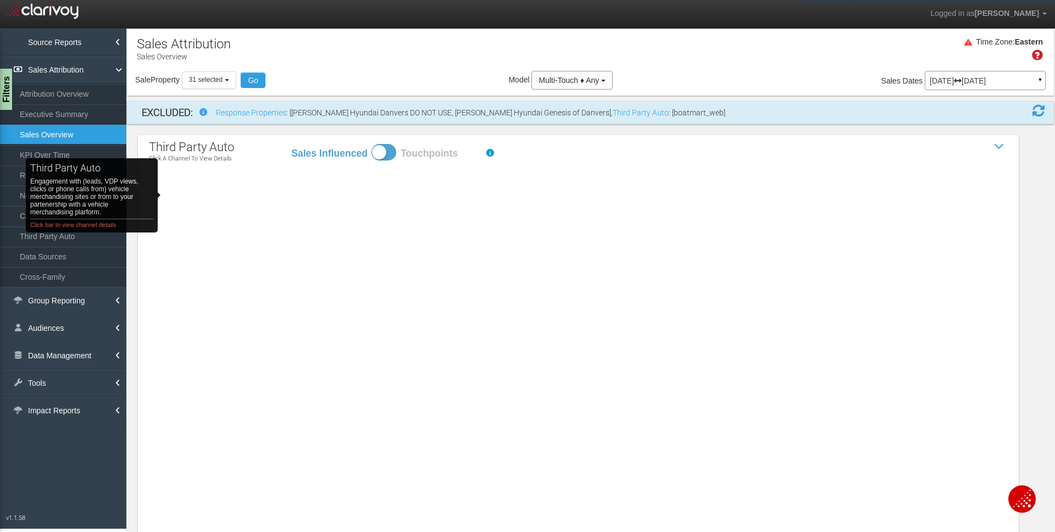
drag, startPoint x: 182, startPoint y: 195, endPoint x: 195, endPoint y: 193, distance: 12.3
click at [182, 195] on rect "third party auto Engagement with (leads, VDP views, clicks or phone calls from)…" at bounding box center [222, 192] width 95 height 29
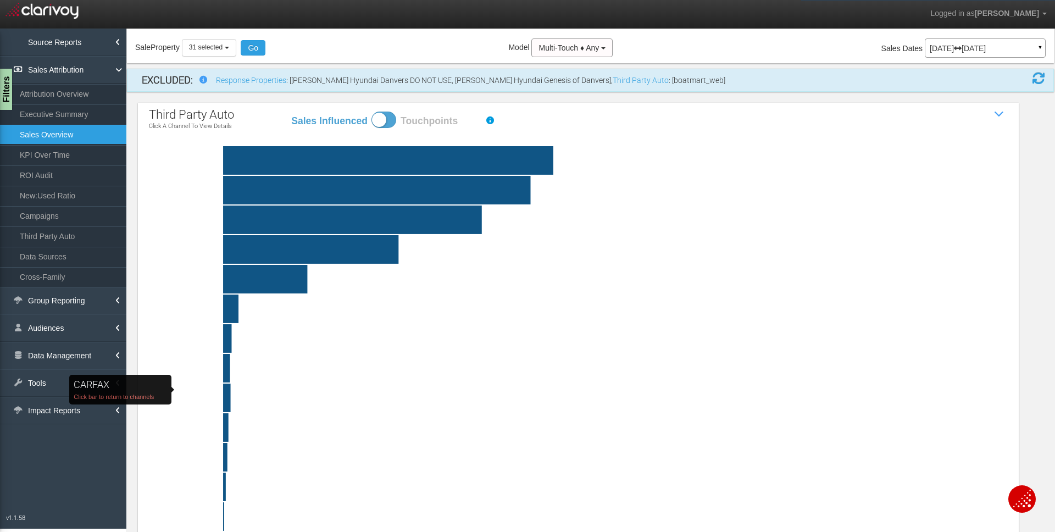
scroll to position [13, 0]
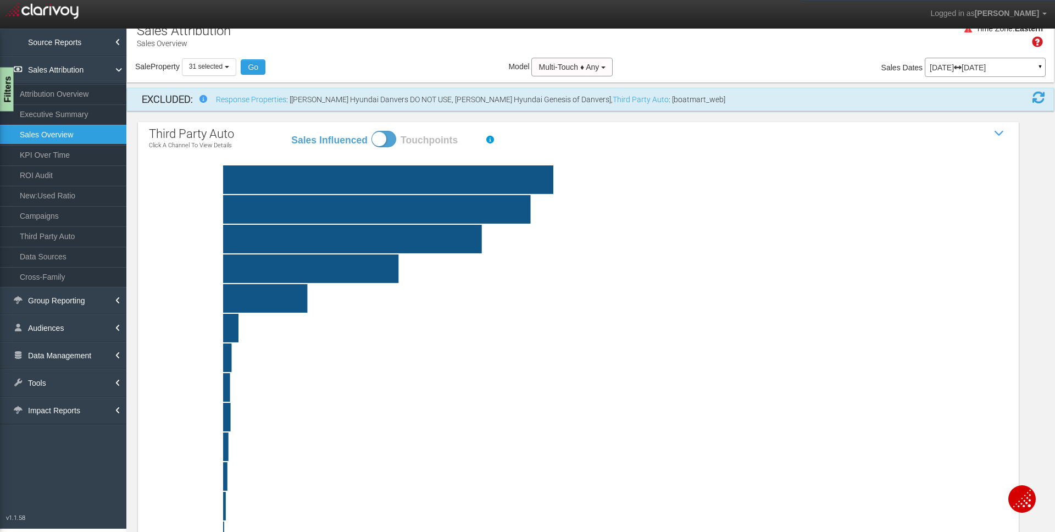
click at [9, 91] on div "Filters" at bounding box center [7, 90] width 14 height 44
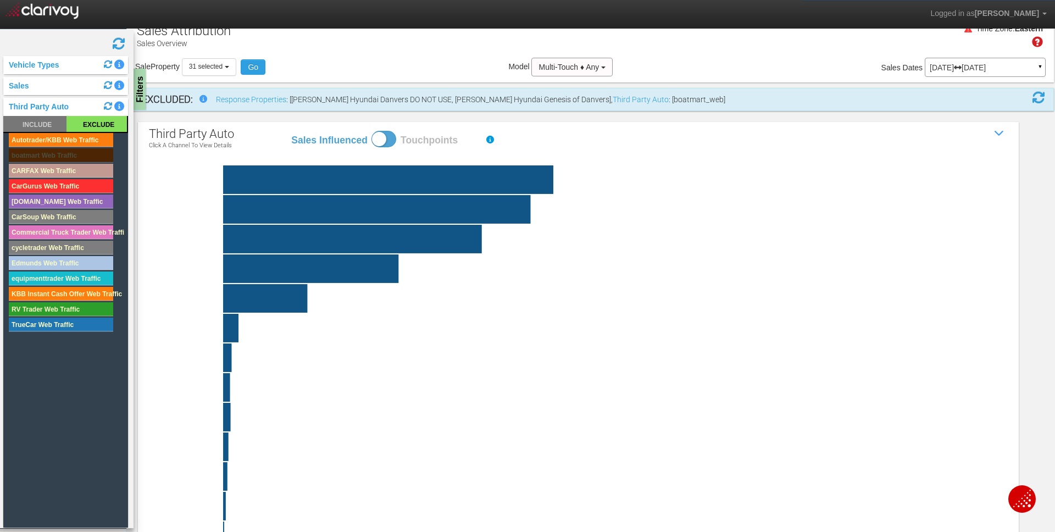
click at [65, 247] on rect at bounding box center [61, 248] width 104 height 14
click at [48, 154] on rect at bounding box center [61, 155] width 104 height 14
click at [32, 312] on rect at bounding box center [61, 309] width 104 height 14
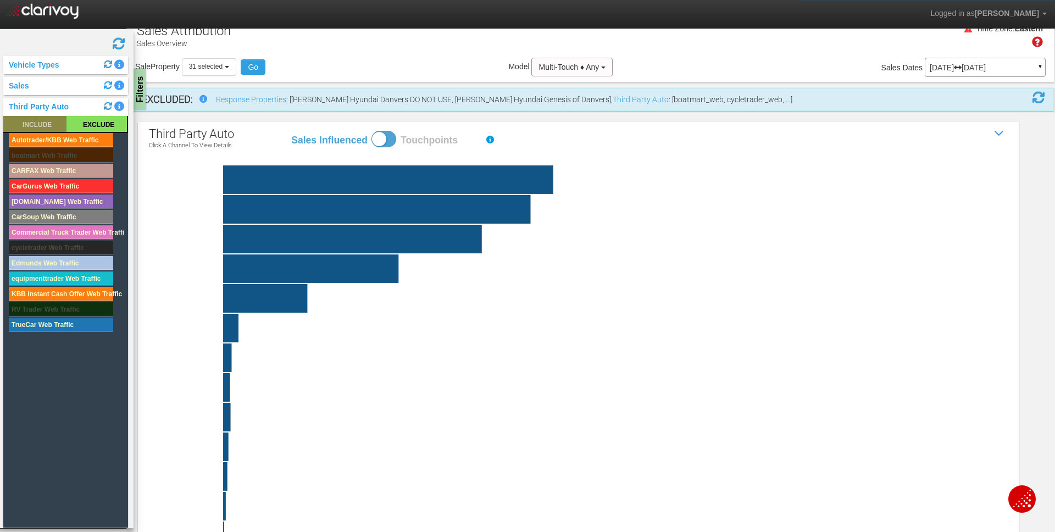
click at [46, 124] on rect at bounding box center [34, 124] width 63 height 16
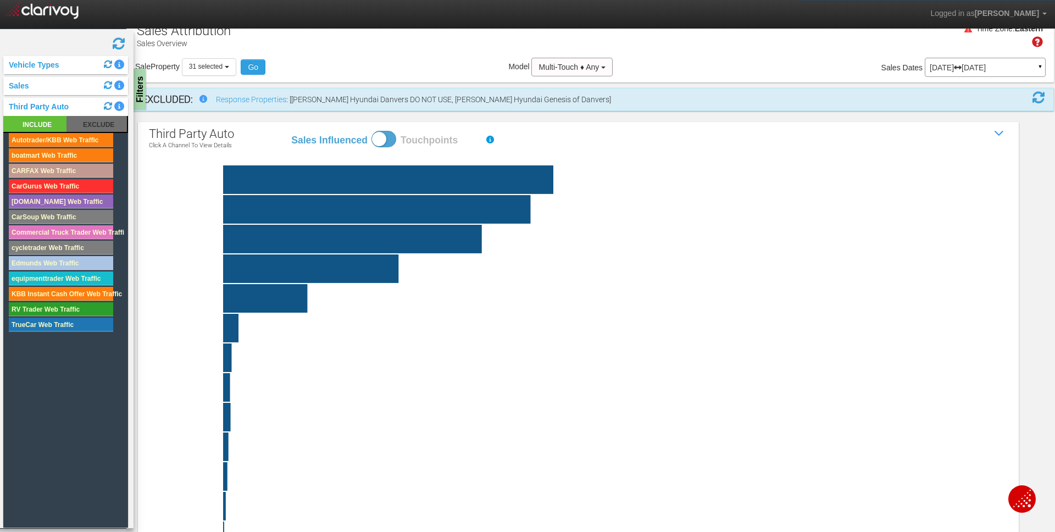
click at [707, 60] on div "Sale Property Loading 1st Gear Motorsports 24 Auto Group - Parent [DEMOGRAPHIC_…" at bounding box center [590, 69] width 927 height 23
click at [138, 83] on div "Filters" at bounding box center [141, 90] width 14 height 44
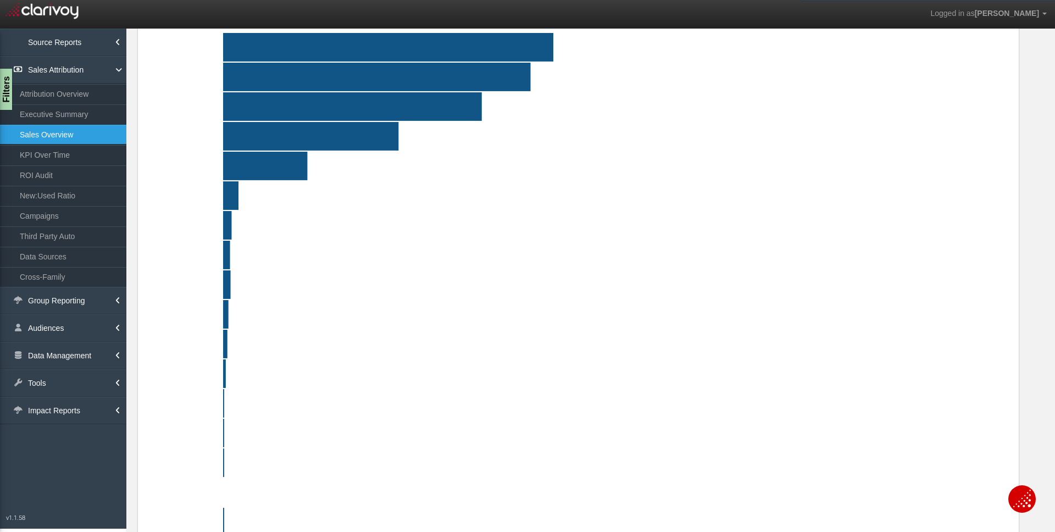
scroll to position [144, 0]
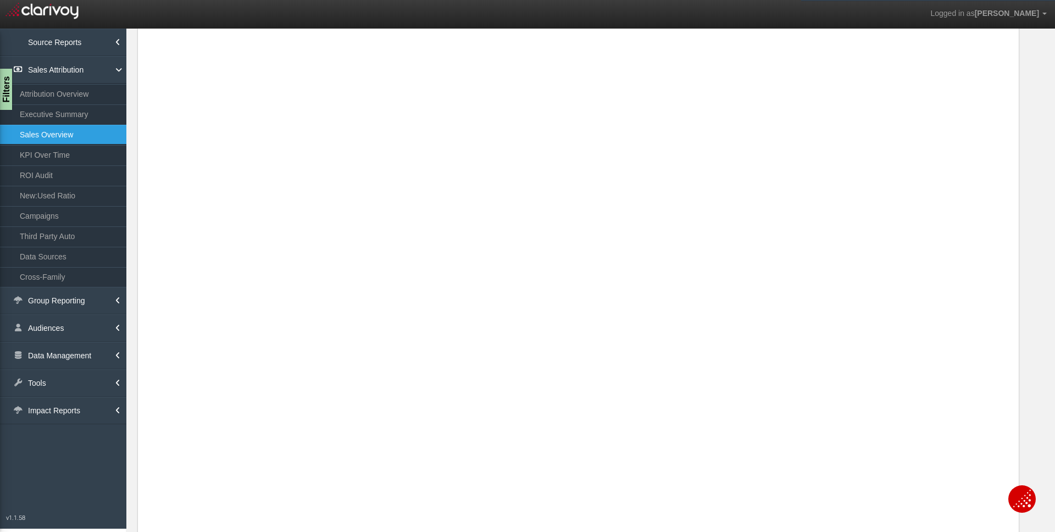
drag, startPoint x: 449, startPoint y: 102, endPoint x: 444, endPoint y: 167, distance: 64.5
click at [449, 103] on rect at bounding box center [604, 108] width 859 height 29
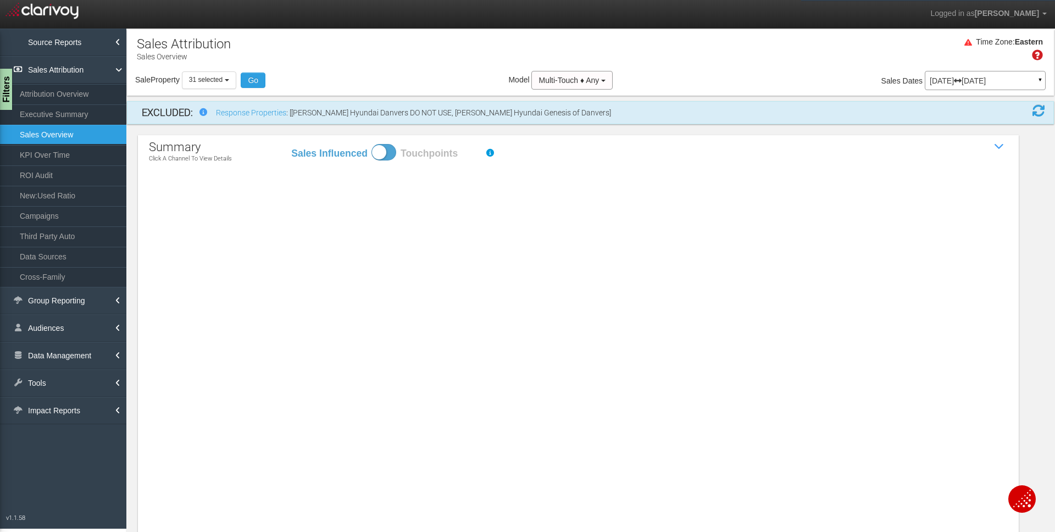
drag, startPoint x: 217, startPoint y: 84, endPoint x: 528, endPoint y: 208, distance: 334.7
click at [216, 84] on button "31 selected" at bounding box center [209, 79] width 54 height 17
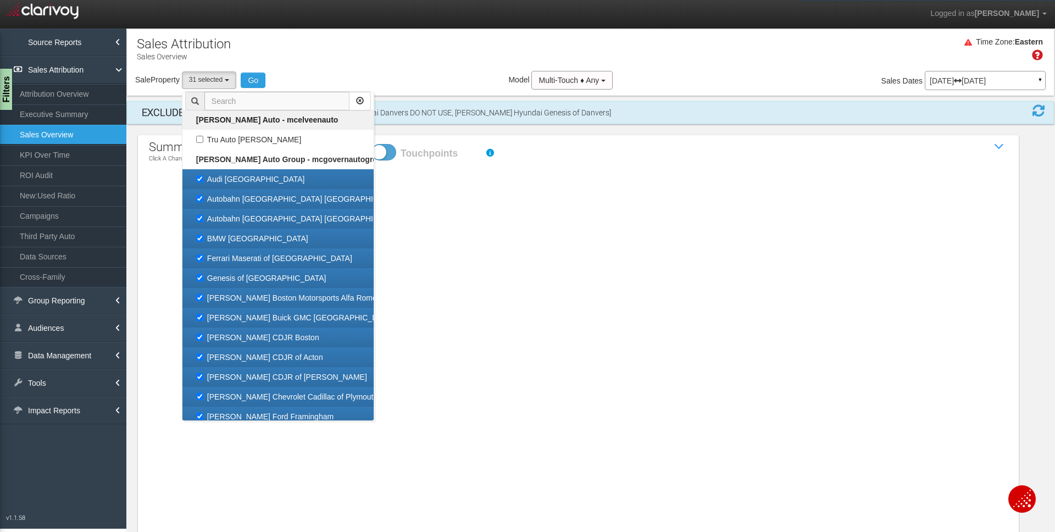
scroll to position [42220, 0]
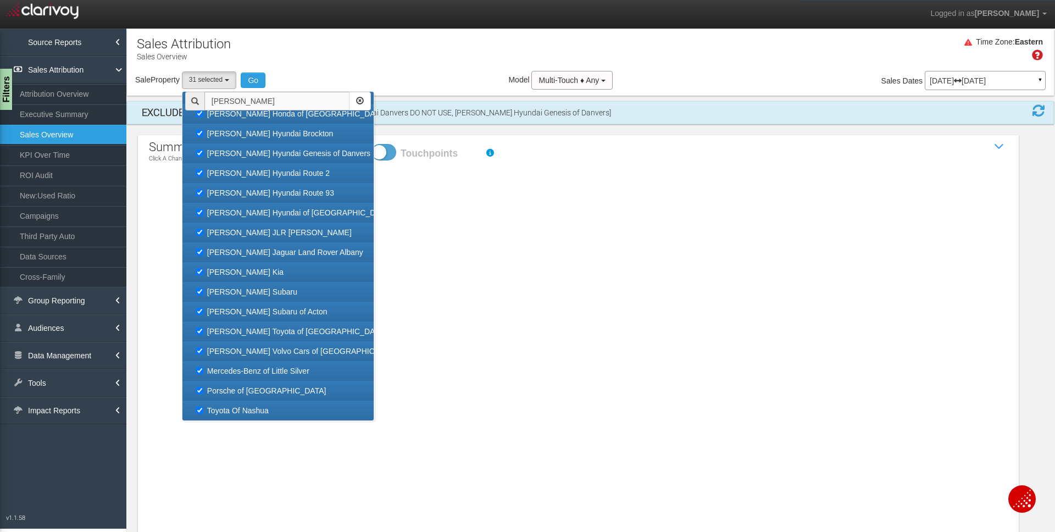
type input "[PERSON_NAME]"
checkbox input "false"
select select
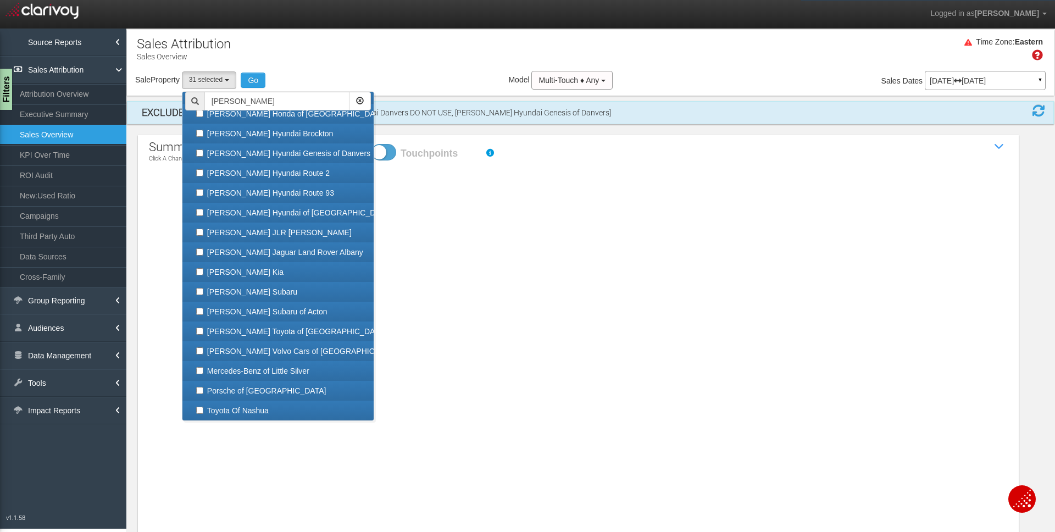
checkbox input "false"
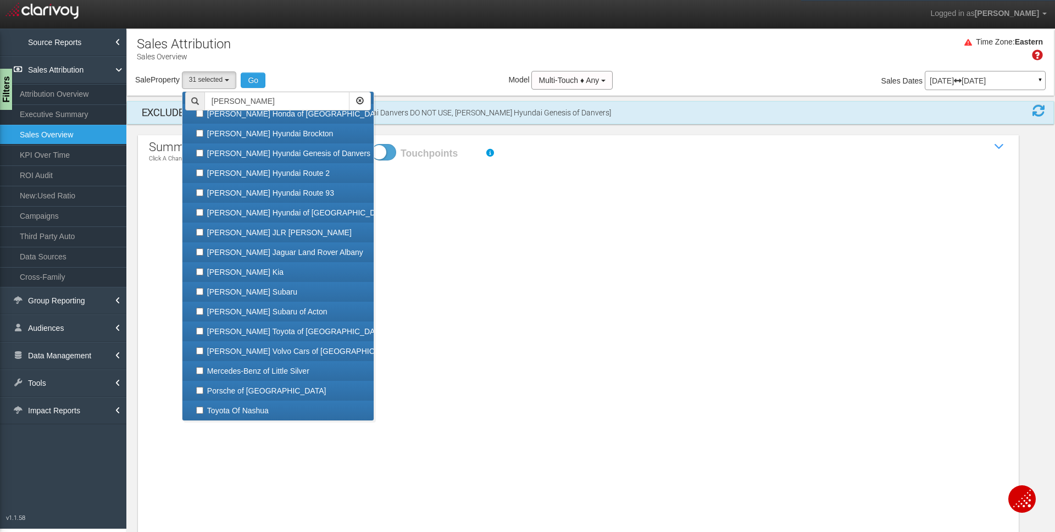
checkbox input "false"
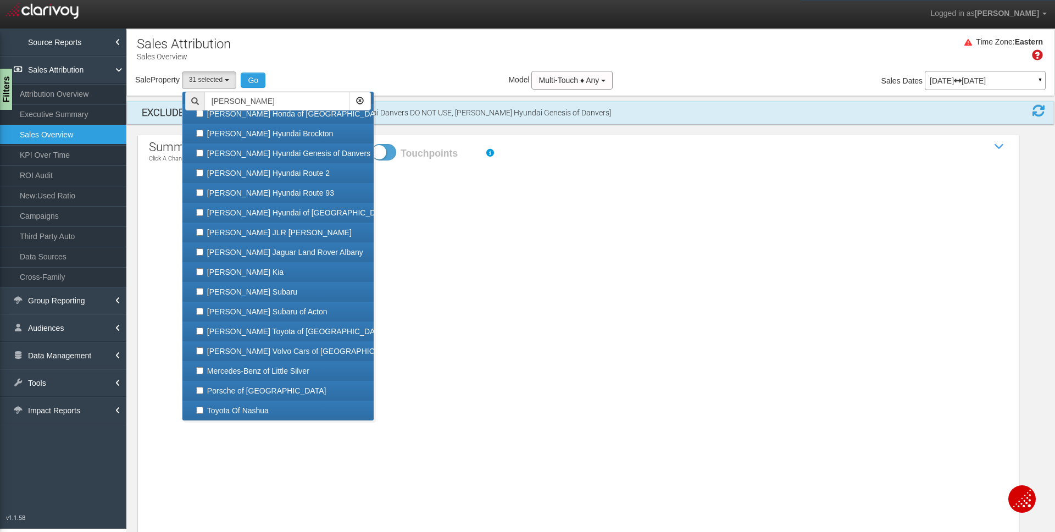
checkbox input "false"
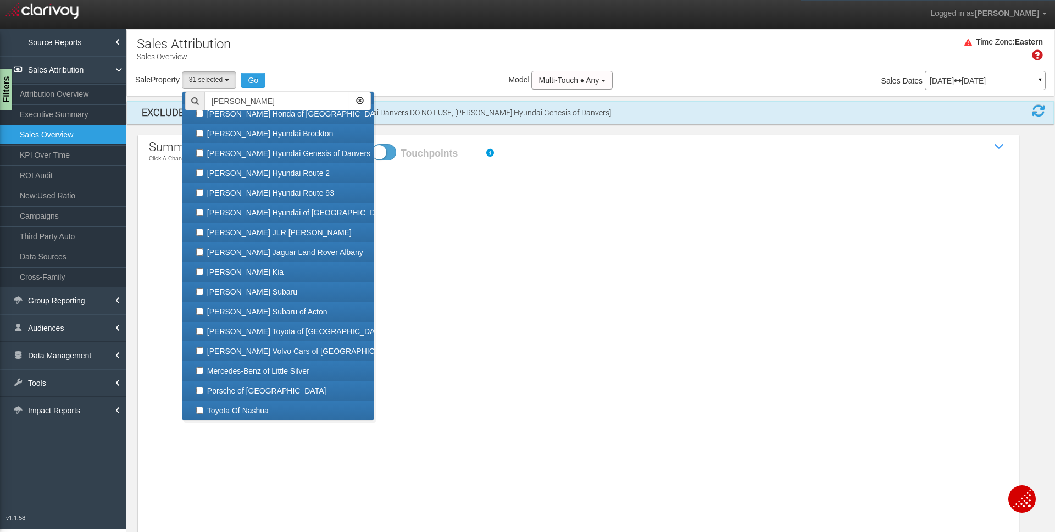
checkbox input "false"
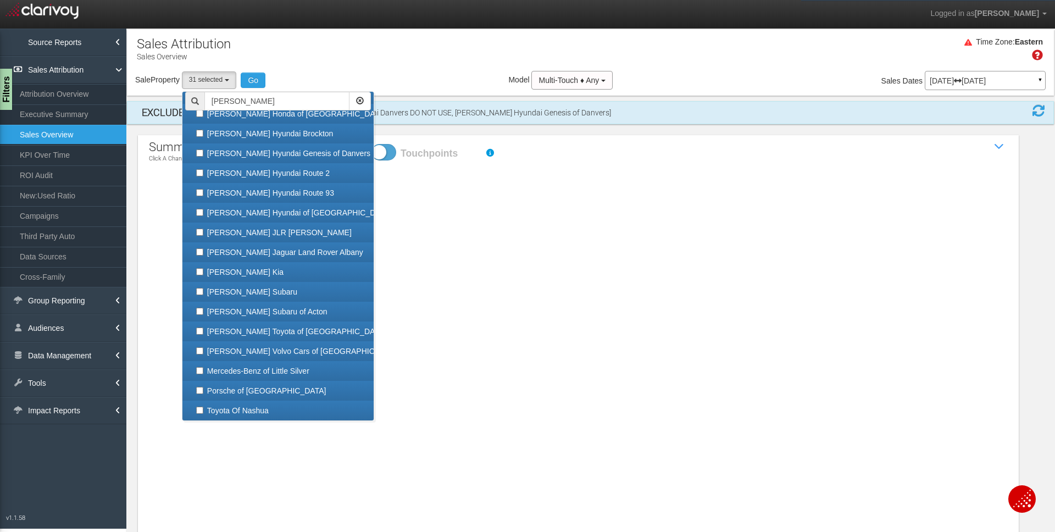
checkbox input "false"
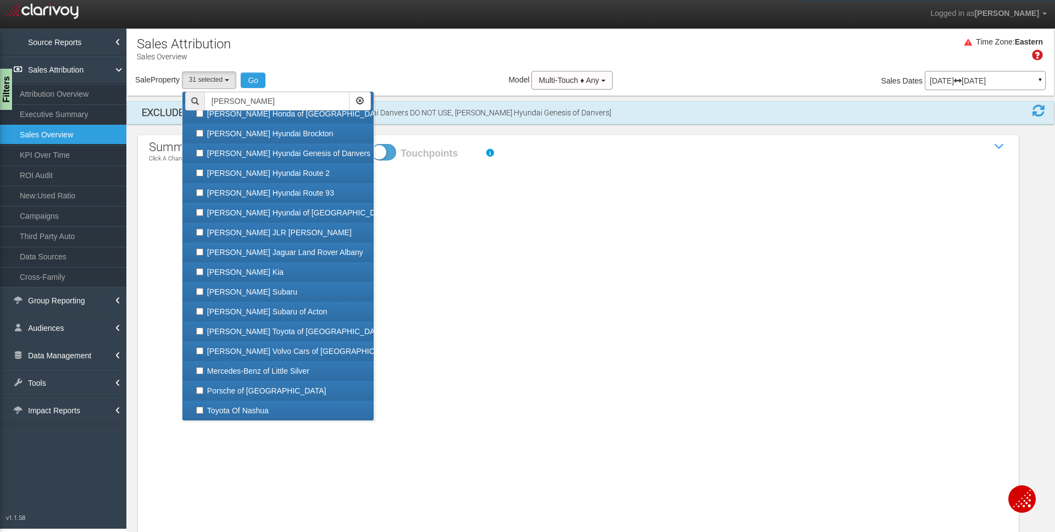
checkbox input "false"
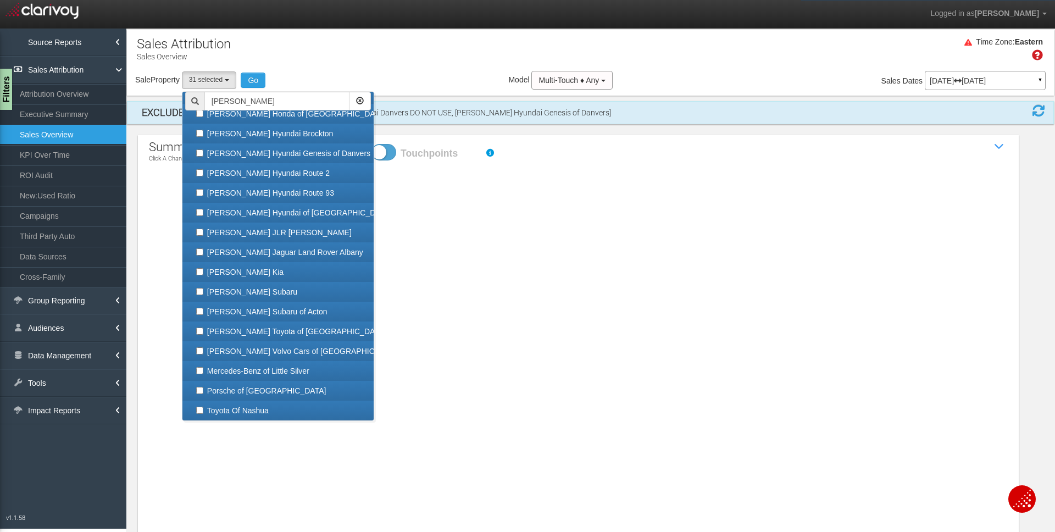
checkbox input "false"
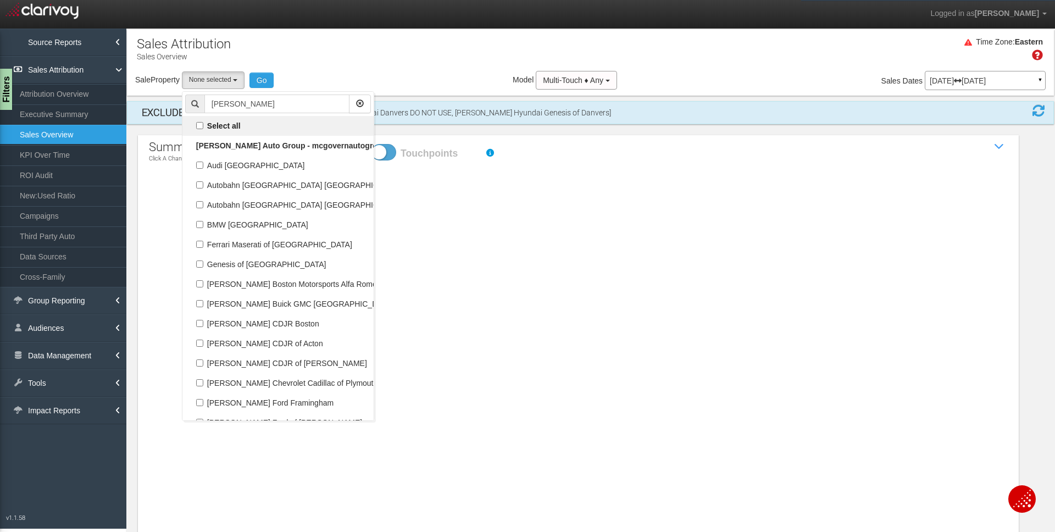
scroll to position [20301, 0]
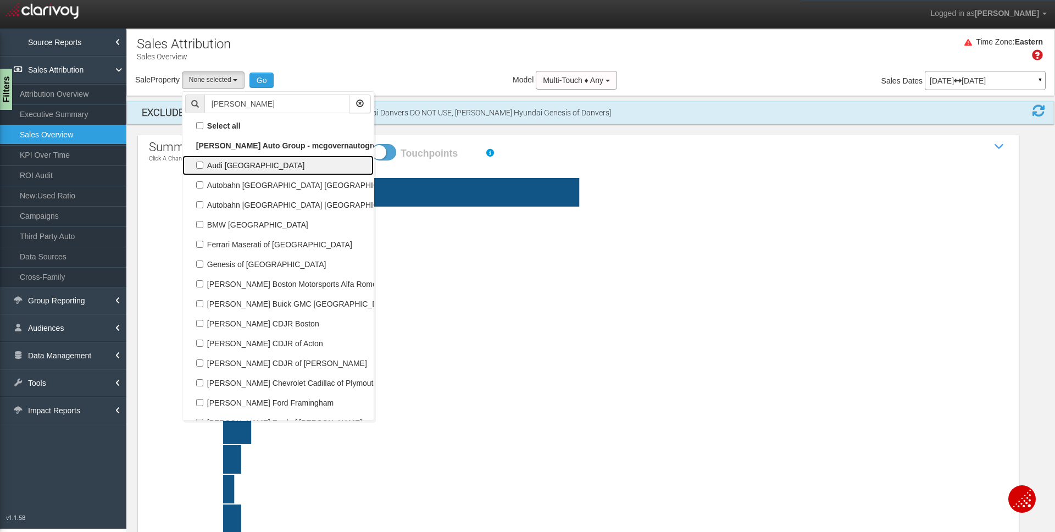
click at [230, 167] on label "Audi [GEOGRAPHIC_DATA]" at bounding box center [278, 165] width 186 height 14
click at [203, 167] on input "Audi [GEOGRAPHIC_DATA]" at bounding box center [199, 165] width 7 height 7
checkbox input "true"
select select "object:17669"
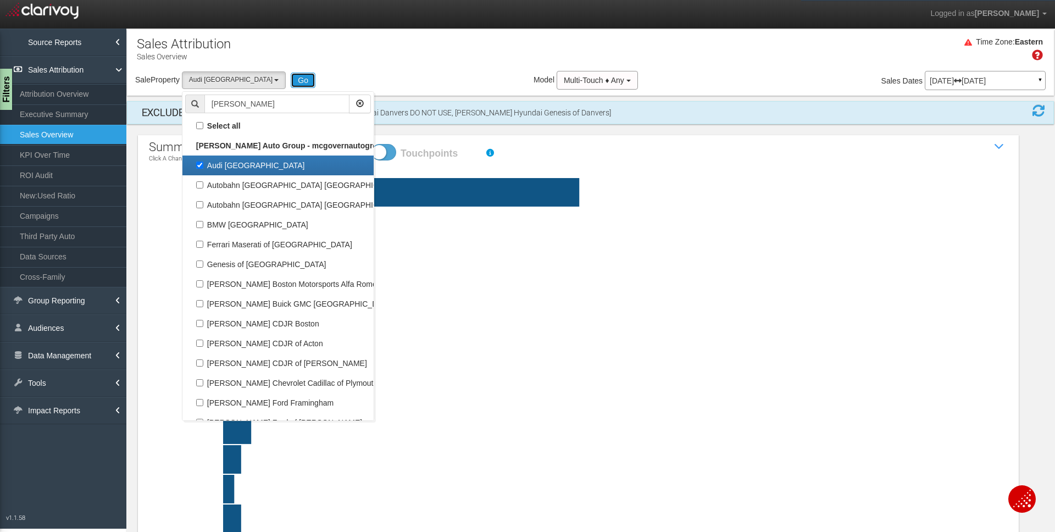
click at [291, 80] on button "Go" at bounding box center [303, 80] width 25 height 15
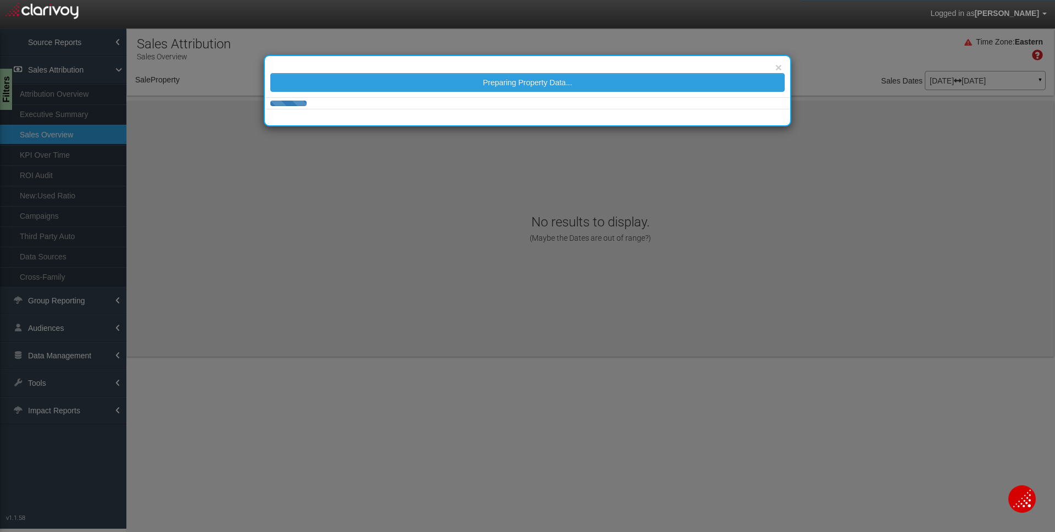
select select "object:20295"
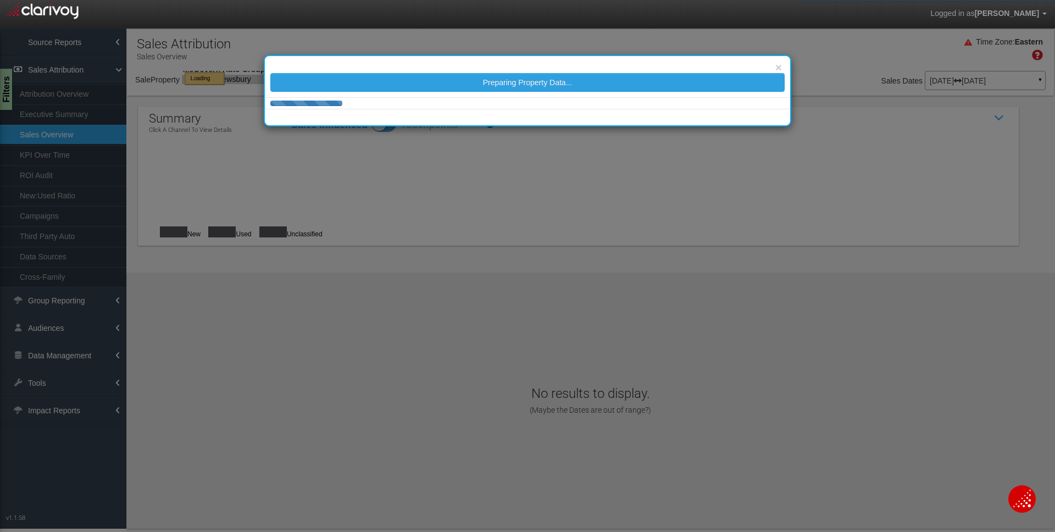
select select "object:20295"
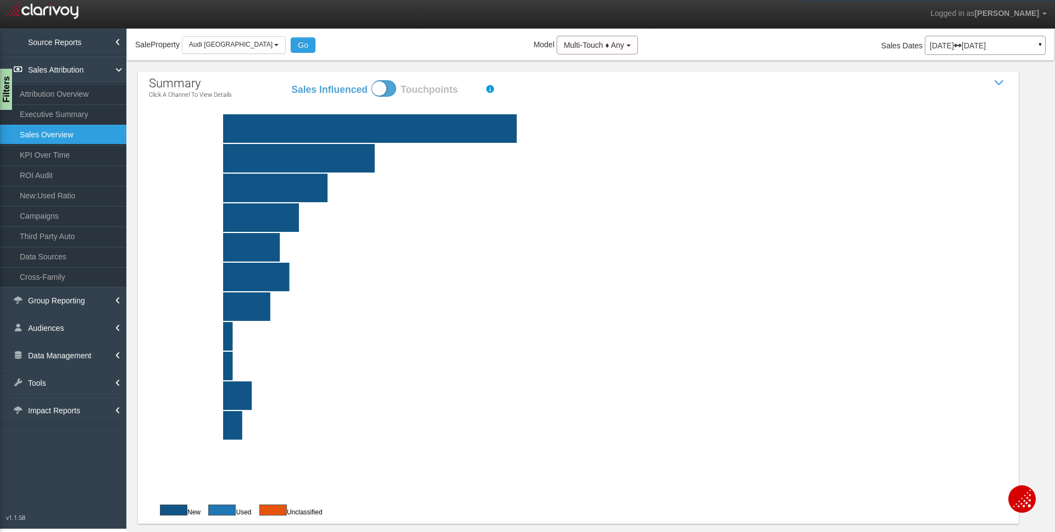
scroll to position [37, 0]
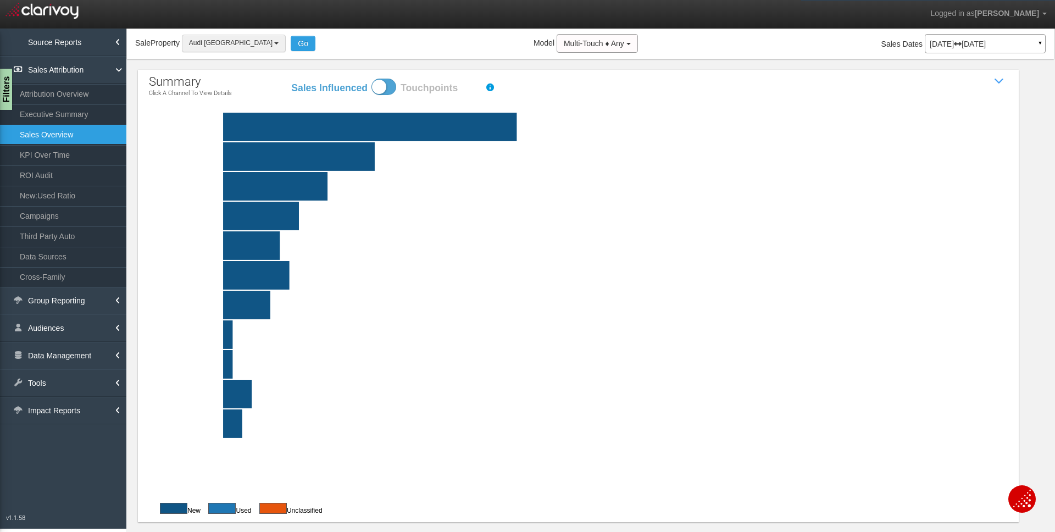
click at [215, 48] on button "Audi [GEOGRAPHIC_DATA]" at bounding box center [234, 43] width 104 height 17
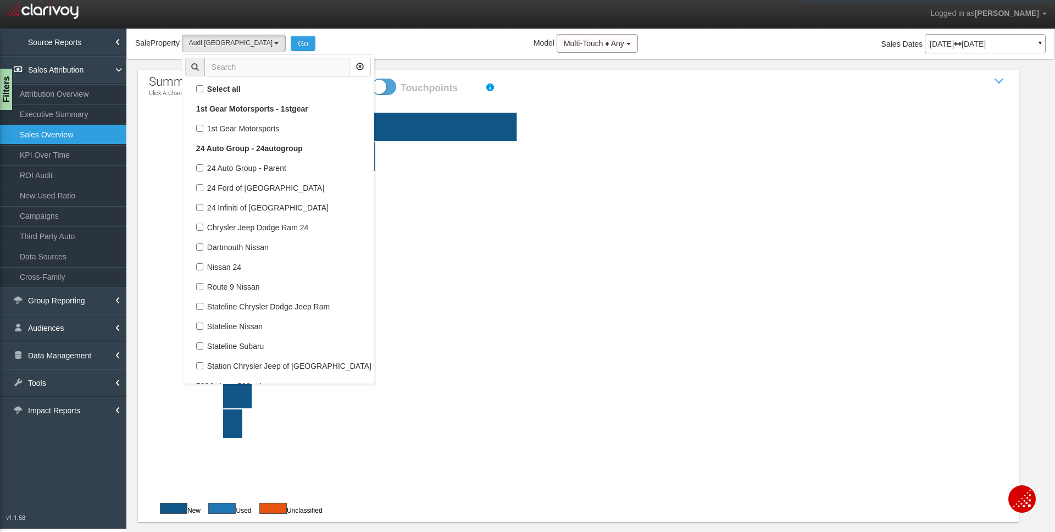
scroll to position [42255, 0]
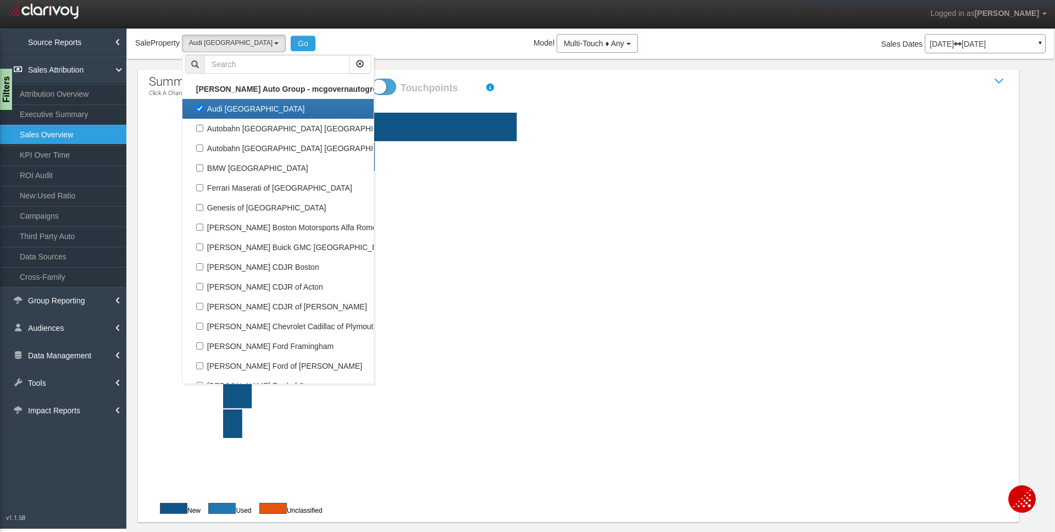
click at [337, 42] on div "Sale Property Loading 1st Gear Motorsports 24 Auto Group - Parent [DEMOGRAPHIC_…" at bounding box center [590, 45] width 927 height 23
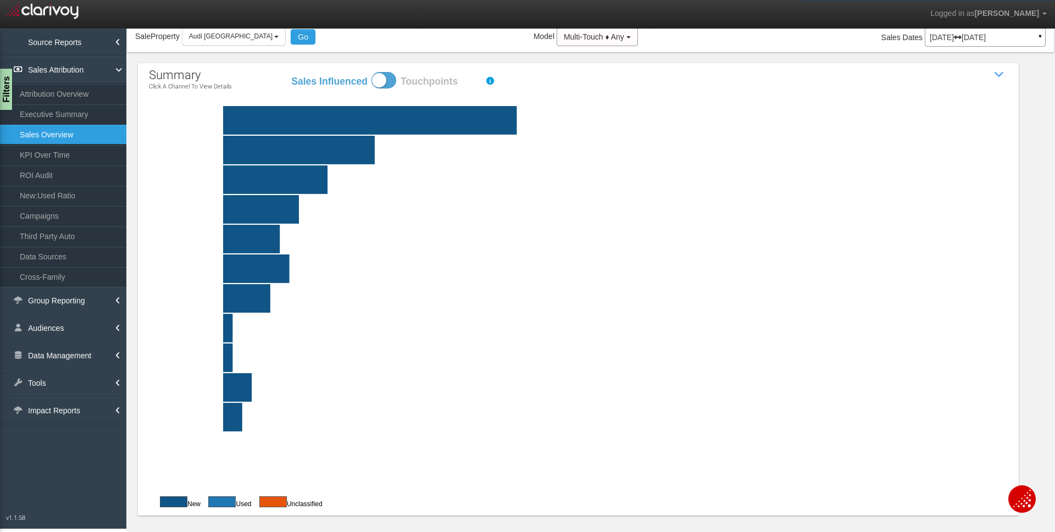
scroll to position [45, 0]
click at [62, 361] on link "Data Management" at bounding box center [63, 355] width 126 height 27
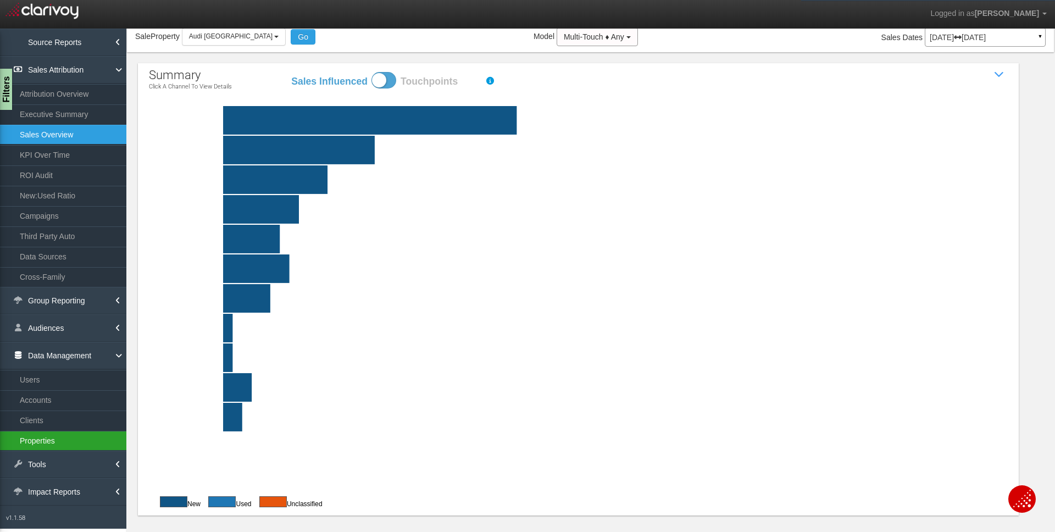
click at [79, 440] on link "Properties" at bounding box center [63, 441] width 126 height 20
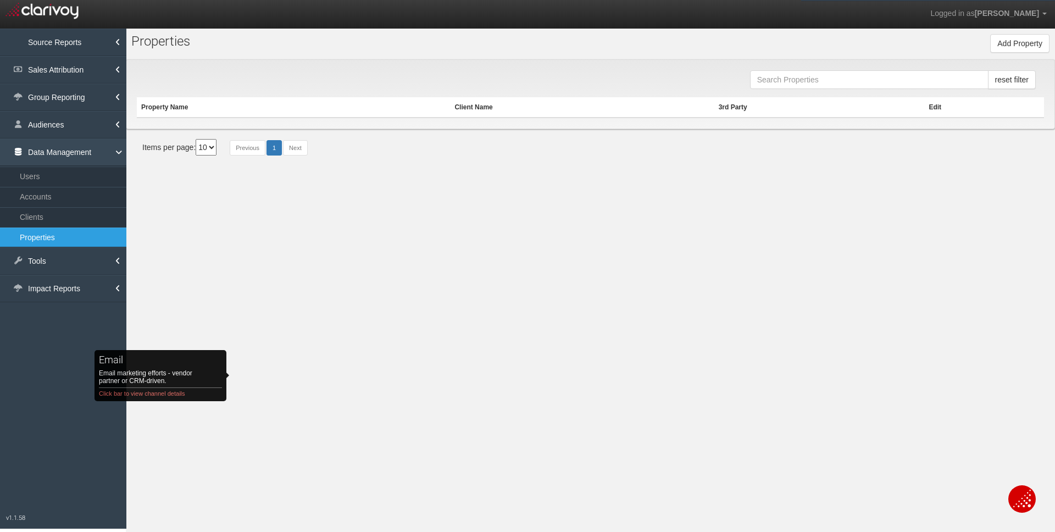
click at [70, 157] on link "Data Management" at bounding box center [63, 151] width 126 height 27
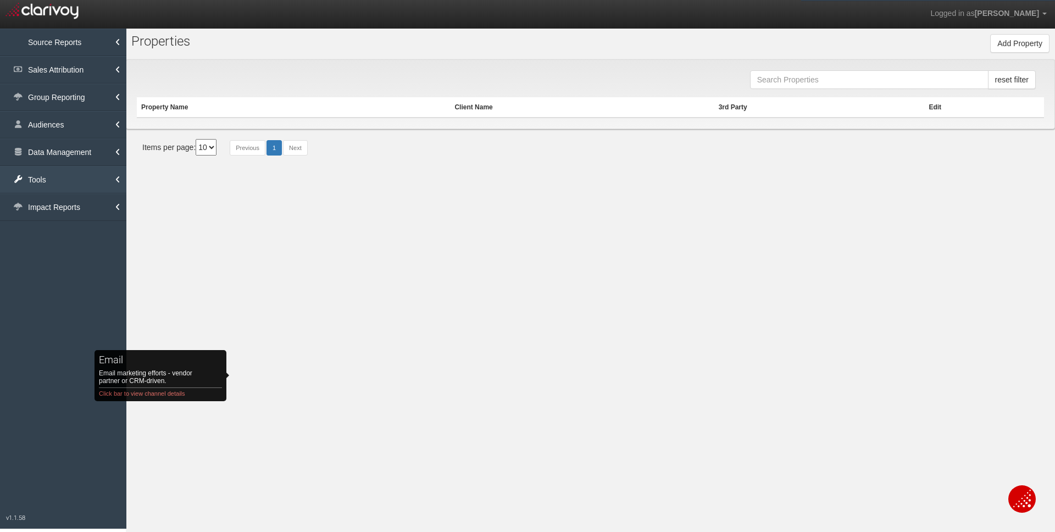
click at [70, 183] on link "Tools" at bounding box center [63, 179] width 126 height 27
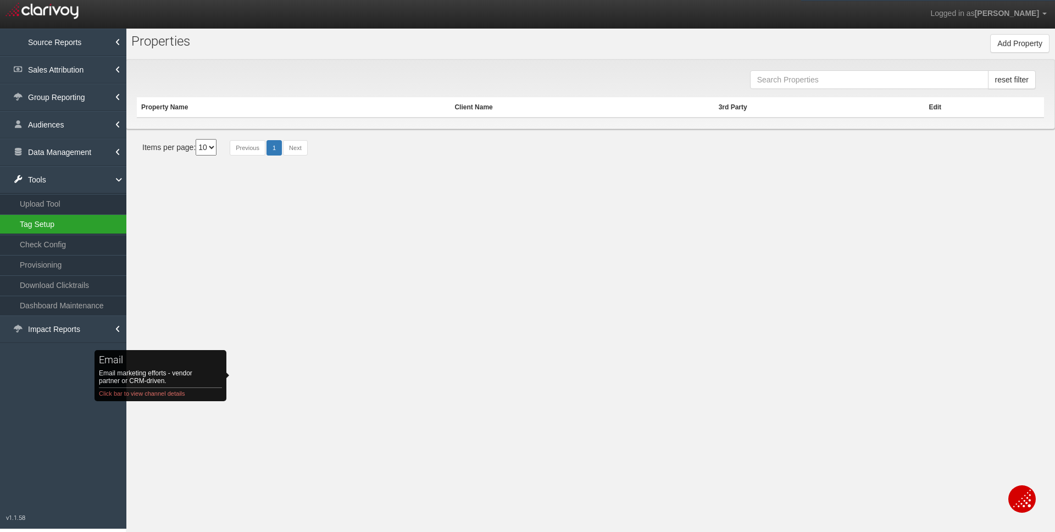
click at [63, 225] on link "Tag Setup" at bounding box center [63, 224] width 126 height 20
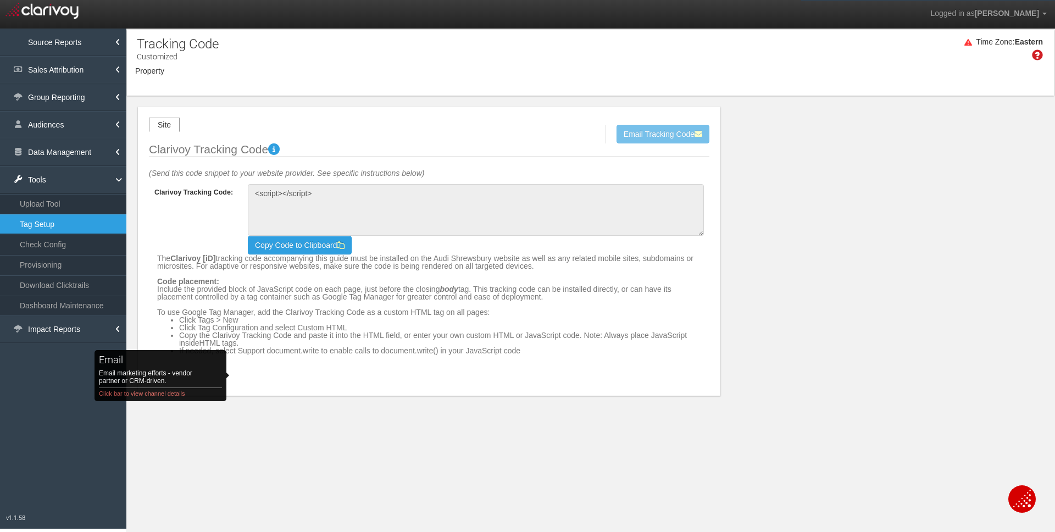
type textarea "<!-- Clarivoy Tracking Code --> <script type="text/javascript" src="//[DOMAIN_N…"
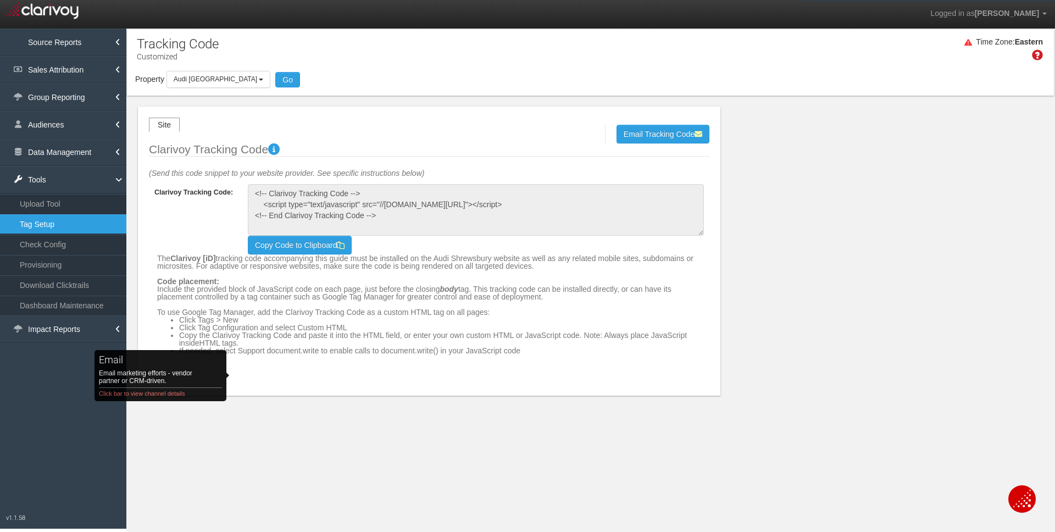
select select "object:25551"
click at [208, 82] on span "Audi [GEOGRAPHIC_DATA]" at bounding box center [216, 79] width 84 height 8
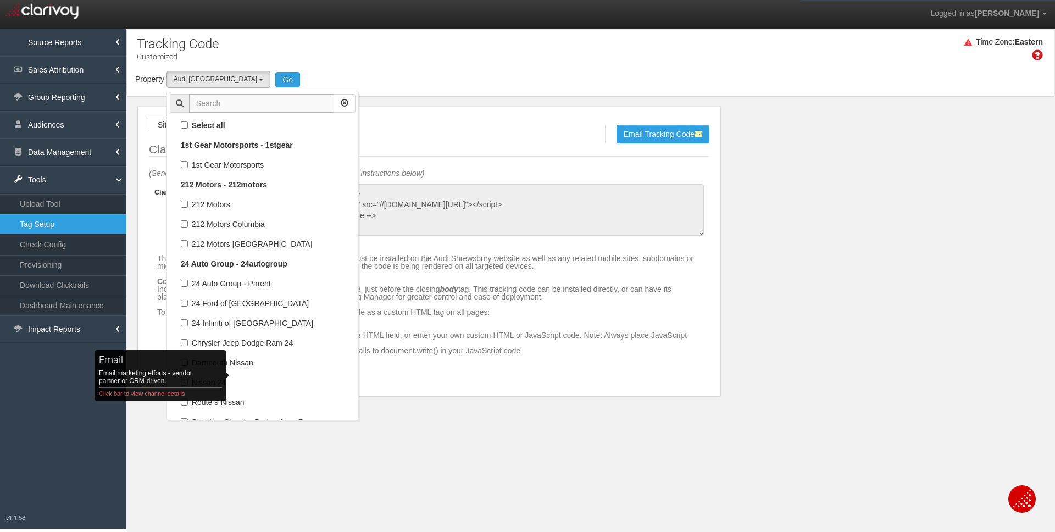
scroll to position [106073, 0]
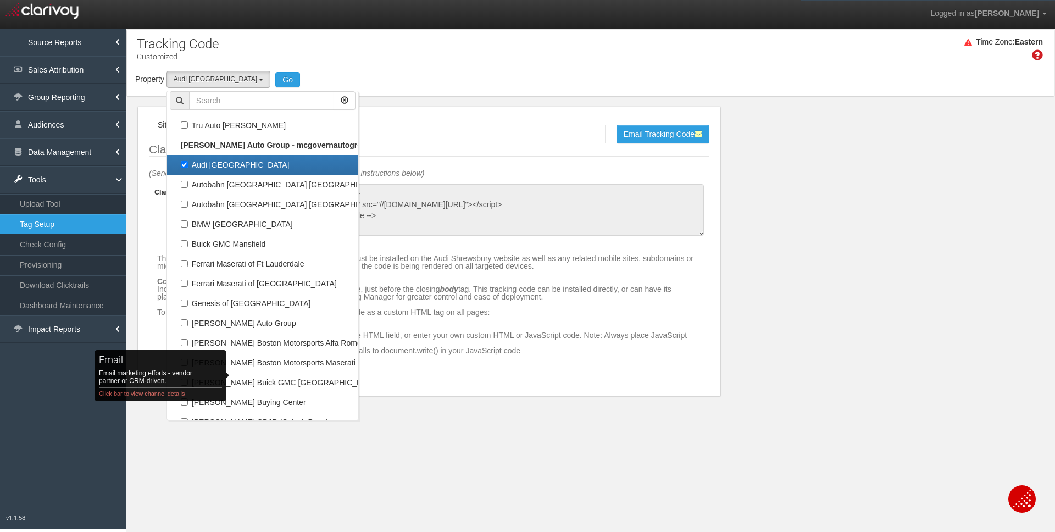
click at [217, 167] on label "Audi [GEOGRAPHIC_DATA]" at bounding box center [263, 165] width 186 height 14
click at [188, 167] on input "Audi [GEOGRAPHIC_DATA]" at bounding box center [184, 164] width 7 height 7
checkbox input "false"
select select
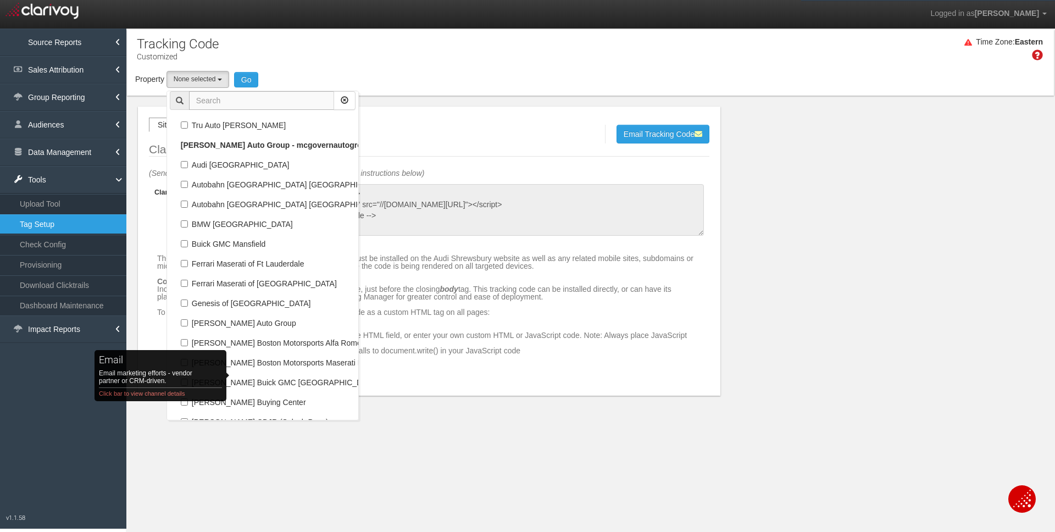
click at [238, 103] on input "text" at bounding box center [261, 100] width 145 height 19
click at [292, 99] on input "paul miller honda" at bounding box center [261, 100] width 145 height 19
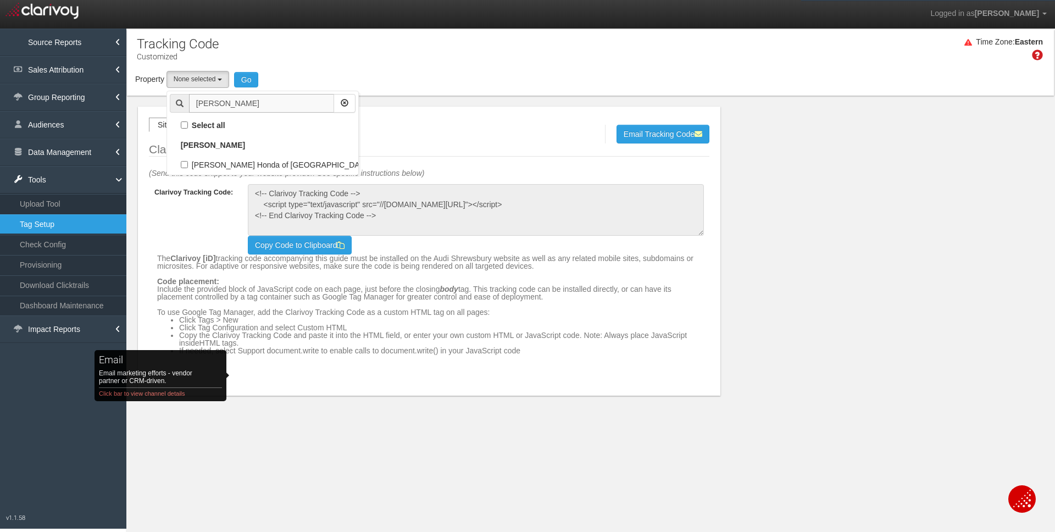
scroll to position [0, 0]
type input "paul miller honda"
click at [268, 165] on label "[PERSON_NAME] Honda of [GEOGRAPHIC_DATA][PERSON_NAME]" at bounding box center [263, 165] width 186 height 14
click at [188, 165] on input "[PERSON_NAME] Honda of [GEOGRAPHIC_DATA][PERSON_NAME]" at bounding box center [184, 164] width 7 height 7
checkbox input "true"
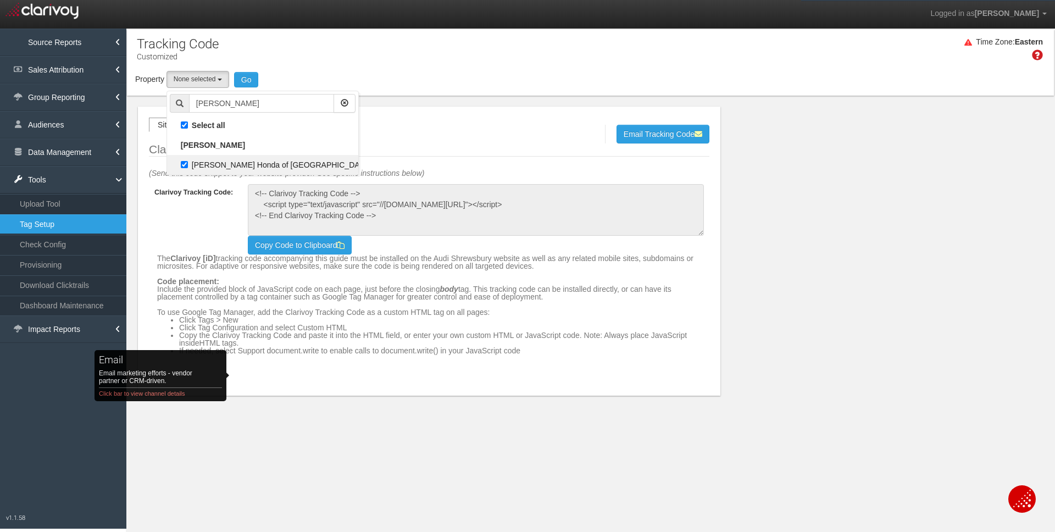
select select "object:26327"
checkbox input "true"
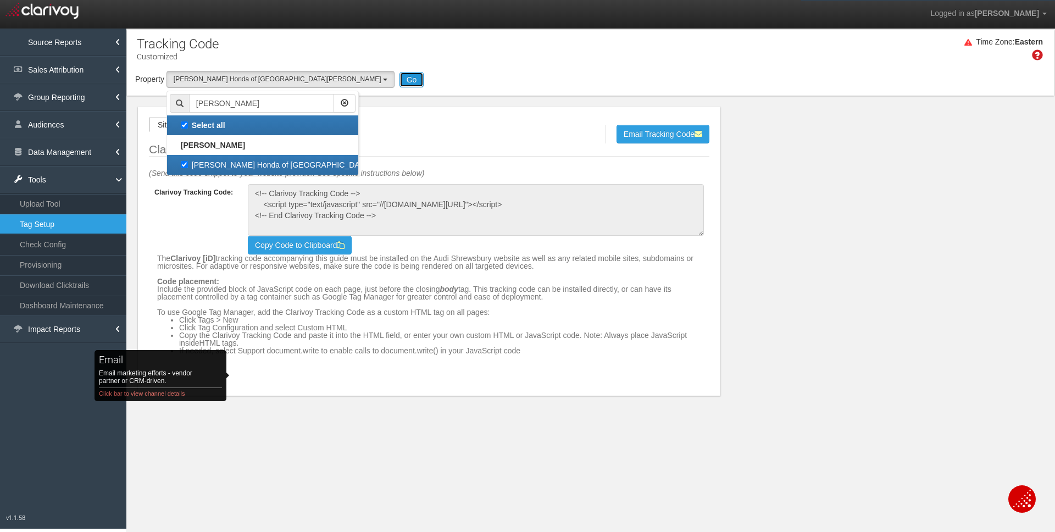
click at [399, 85] on button "Go" at bounding box center [411, 79] width 25 height 15
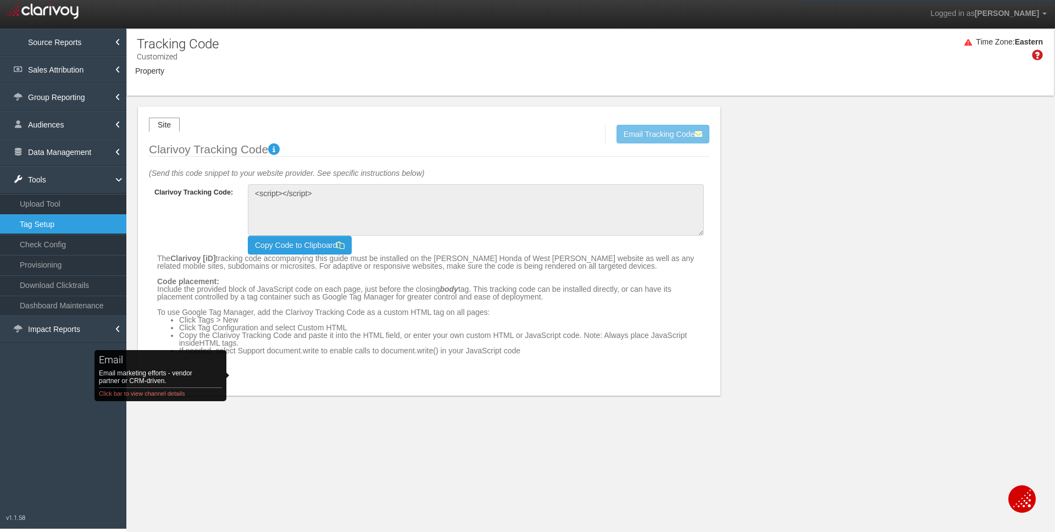
type textarea "<!-- Clarivoy Tracking Code --> <script type="text/javascript" src="//tags-cdn.…"
click at [653, 140] on button "Email Tracking Code" at bounding box center [663, 134] width 93 height 19
click at [252, 380] on div "Site Send Cancel Email Tracking Code Clarivoy Tracking Code (Send this code sni…" at bounding box center [429, 251] width 582 height 289
select select "object:33285"
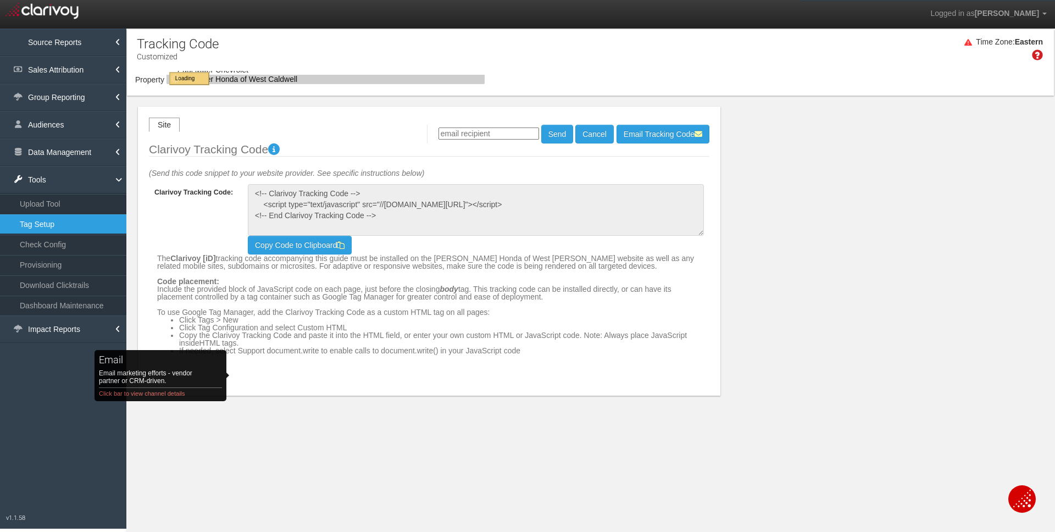
select select "object:33285"
click at [501, 130] on input "email" at bounding box center [489, 133] width 101 height 12
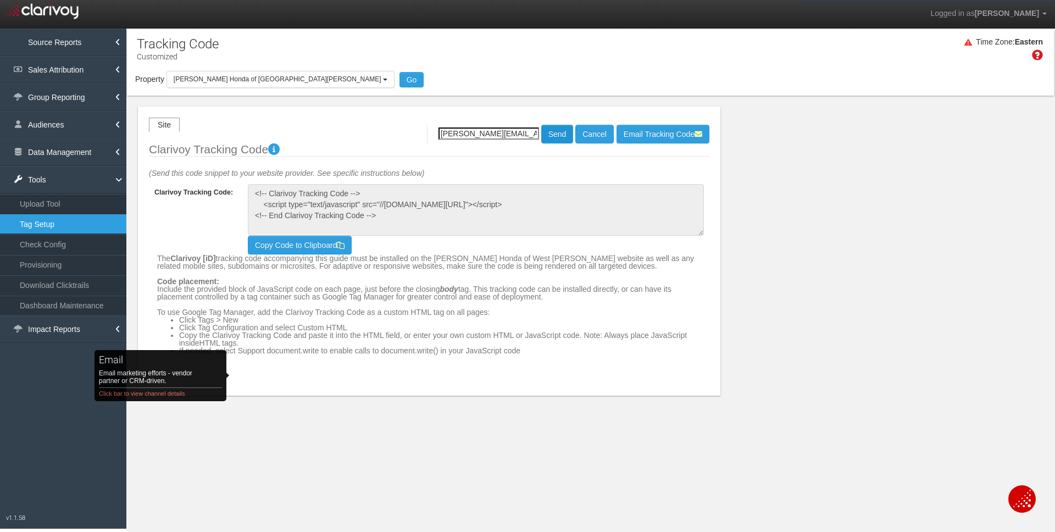
type input "helen@clarivoy.com"
click at [550, 129] on button "Send" at bounding box center [557, 134] width 32 height 19
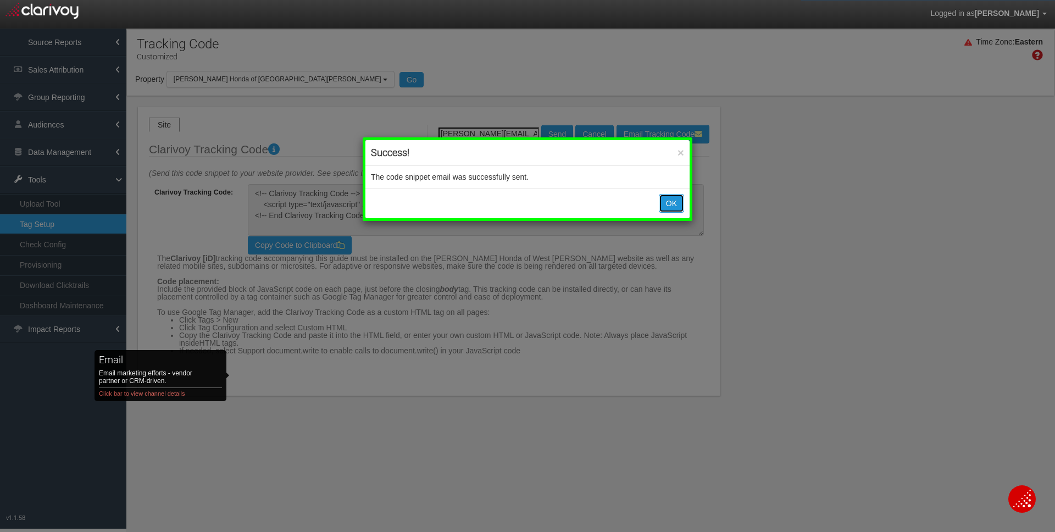
click at [675, 204] on button "OK" at bounding box center [671, 203] width 25 height 19
